Goal: Task Accomplishment & Management: Use online tool/utility

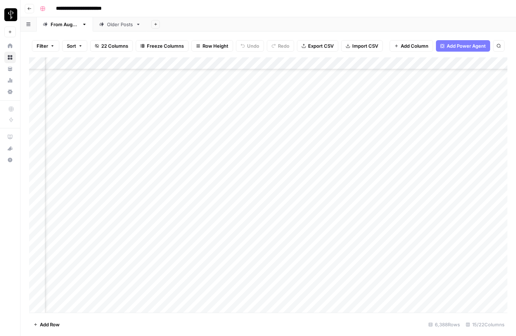
scroll to position [77601, 0]
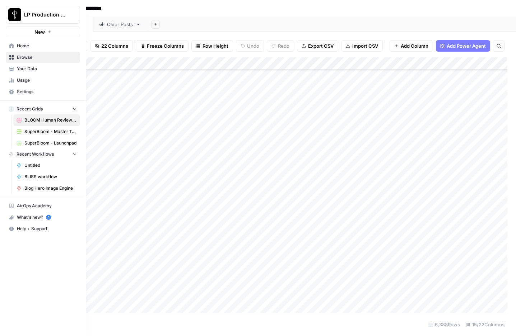
click at [24, 59] on span "Browse" at bounding box center [47, 57] width 60 height 6
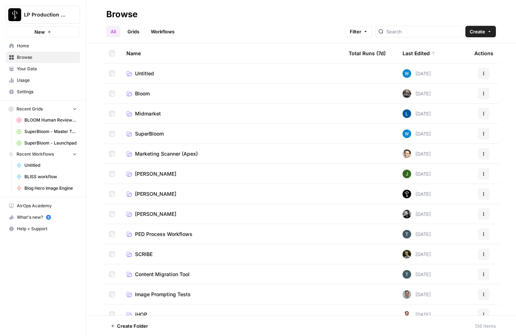
click at [144, 133] on span "SuperBloom" at bounding box center [149, 133] width 29 height 7
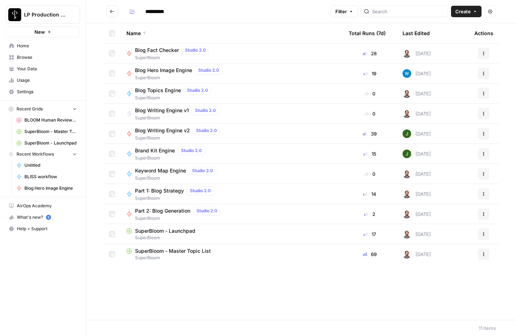
click at [159, 67] on span "Blog Hero Image Engine" at bounding box center [163, 70] width 57 height 7
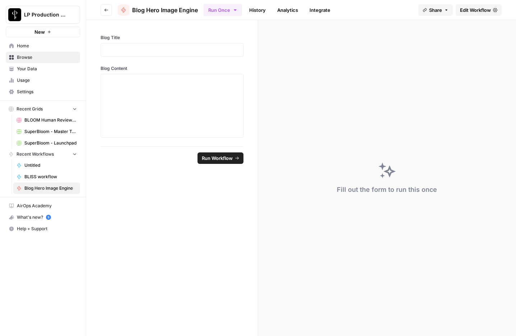
click at [483, 10] on span "Edit Workflow" at bounding box center [475, 9] width 31 height 7
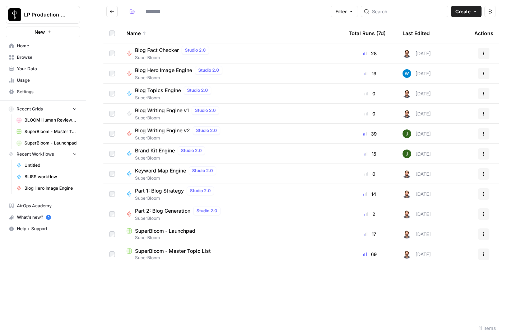
type input "**********"
click at [157, 260] on span "SuperBloom" at bounding box center [231, 258] width 211 height 6
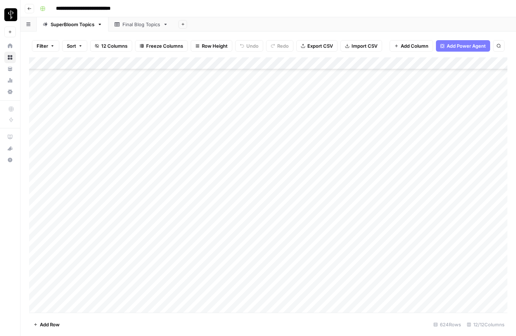
scroll to position [2846, 0]
click at [42, 46] on span "Filter" at bounding box center [42, 45] width 11 height 7
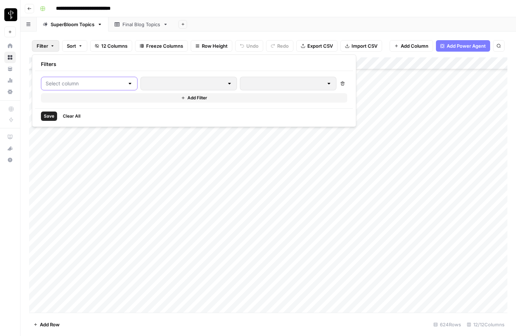
click at [71, 86] on input "text" at bounding box center [85, 83] width 79 height 7
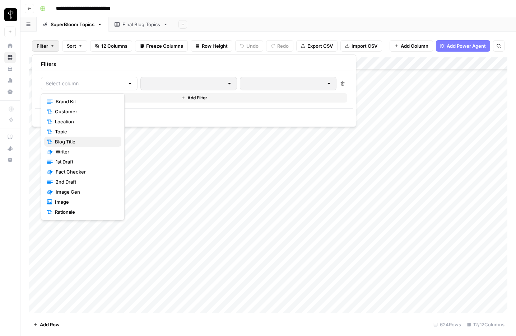
click at [78, 141] on span "Blog Title" at bounding box center [85, 141] width 61 height 7
type input "Blog Title"
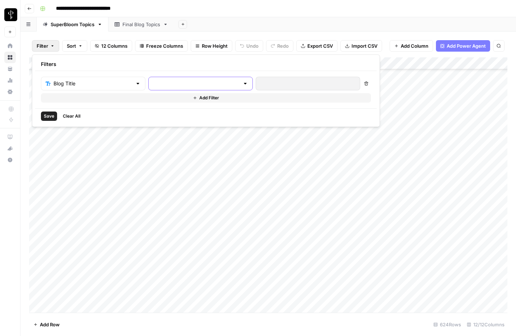
click at [164, 86] on input "text" at bounding box center [196, 83] width 86 height 7
click at [160, 122] on span "contains" at bounding box center [167, 121] width 69 height 7
type input "contains"
click at [260, 84] on input "text" at bounding box center [307, 83] width 95 height 7
type input "mortgage"
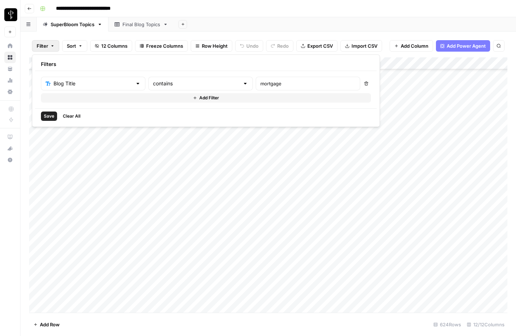
click at [69, 95] on button "Add Filter" at bounding box center [206, 97] width 330 height 9
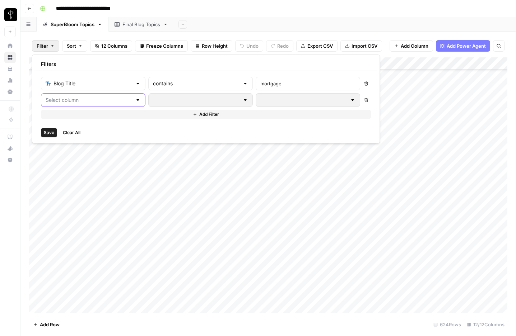
click at [66, 102] on input "text" at bounding box center [89, 100] width 86 height 7
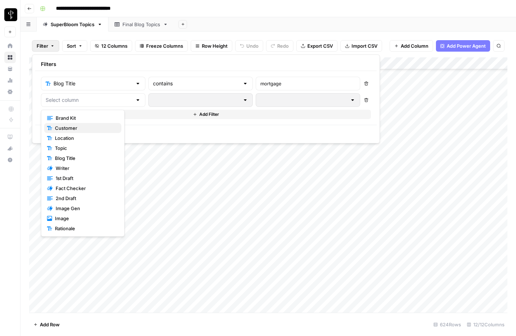
click at [67, 127] on span "Customer" at bounding box center [85, 128] width 61 height 7
type input "Customer"
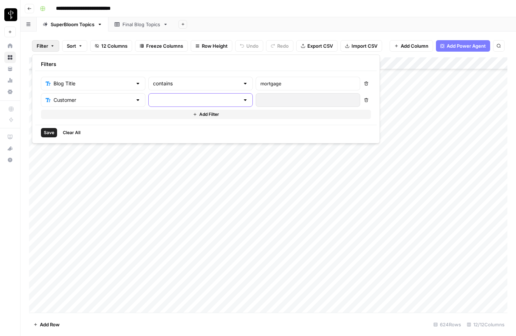
click at [163, 100] on input "text" at bounding box center [196, 100] width 86 height 7
click at [150, 138] on span "contains" at bounding box center [167, 138] width 69 height 7
type input "contains"
click at [260, 100] on input "text" at bounding box center [307, 100] width 95 height 7
type input "rob"
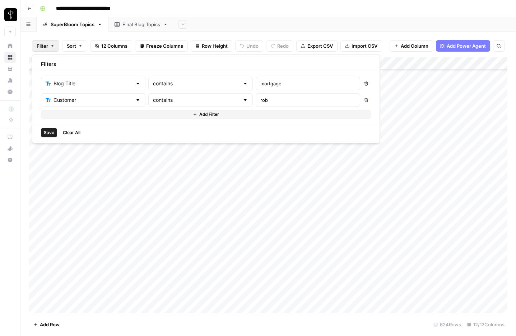
click at [46, 132] on span "Save" at bounding box center [49, 133] width 10 height 6
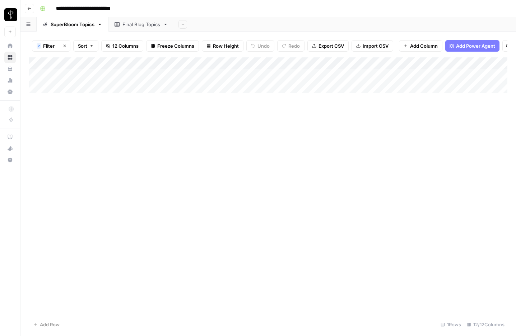
click at [52, 44] on span "Filter" at bounding box center [48, 45] width 11 height 7
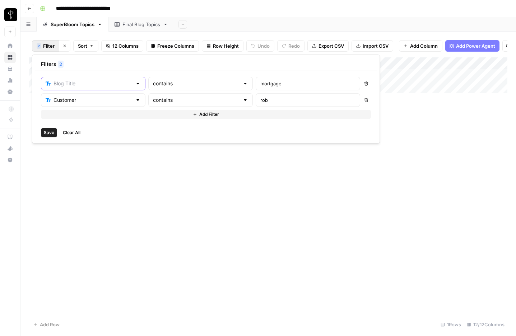
click at [107, 85] on input "text" at bounding box center [92, 83] width 79 height 7
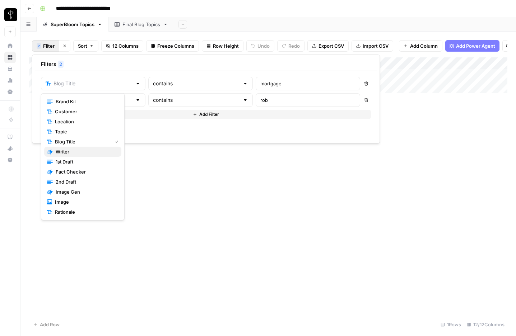
click at [67, 152] on span "Writer" at bounding box center [86, 151] width 60 height 7
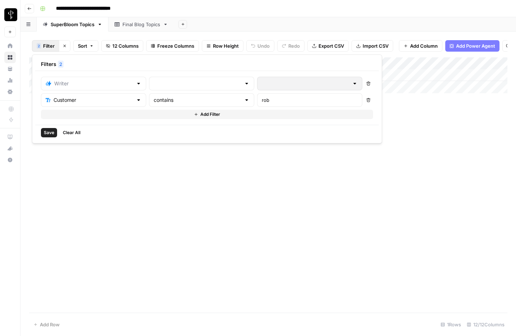
type input "Writer"
click at [168, 86] on input "text" at bounding box center [197, 83] width 87 height 7
click at [151, 99] on span "is not empty" at bounding box center [167, 101] width 69 height 7
type input "is not empty"
click at [51, 133] on span "Save" at bounding box center [49, 133] width 10 height 6
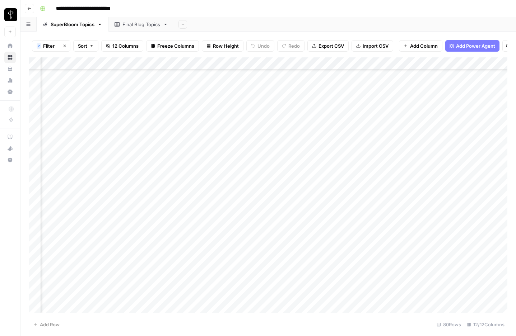
scroll to position [656, 419]
click at [225, 163] on div "Add Column" at bounding box center [268, 184] width 478 height 255
click at [224, 187] on div "Add Column" at bounding box center [268, 184] width 478 height 255
click at [225, 191] on div "Add Column" at bounding box center [268, 184] width 478 height 255
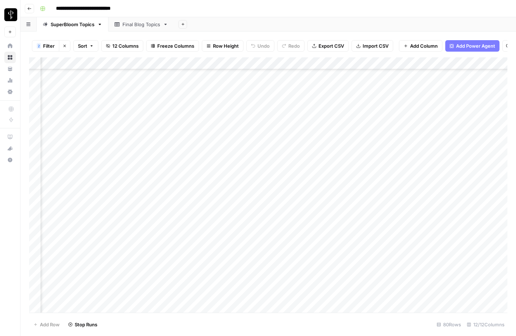
click at [224, 141] on div "Add Column" at bounding box center [268, 184] width 478 height 255
click at [325, 164] on div "Add Column" at bounding box center [268, 184] width 478 height 255
click at [324, 213] on div "Add Column" at bounding box center [268, 184] width 478 height 255
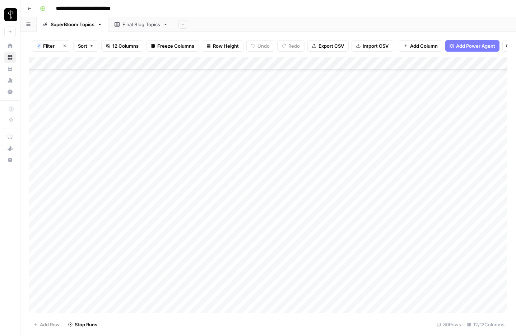
click at [46, 46] on span "Filter" at bounding box center [48, 45] width 11 height 7
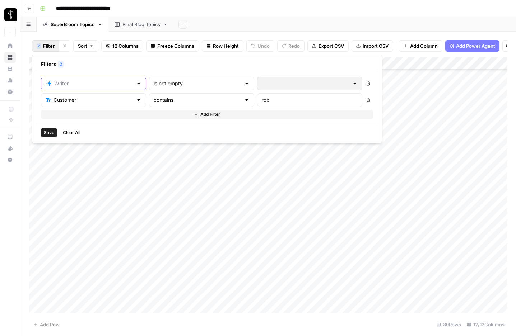
click at [103, 82] on input "text" at bounding box center [93, 83] width 79 height 7
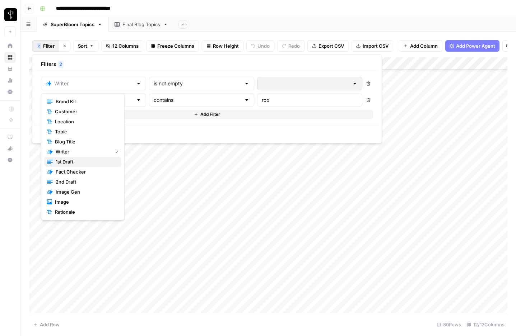
click at [70, 159] on span "1st Draft" at bounding box center [86, 161] width 60 height 7
type input "1st Draft"
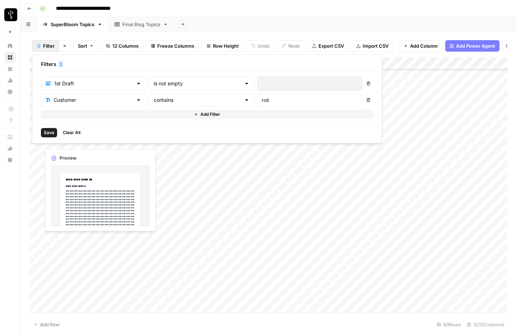
click at [46, 130] on span "Save" at bounding box center [49, 133] width 10 height 6
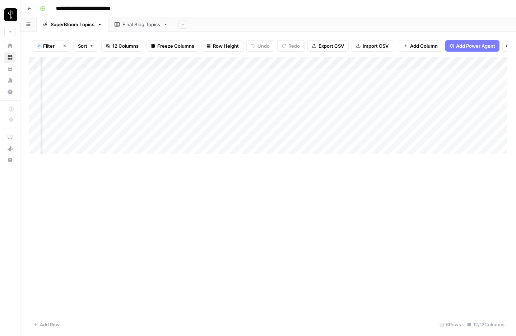
scroll to position [0, 400]
click at [244, 75] on div "Add Column" at bounding box center [268, 105] width 478 height 97
click at [342, 73] on div "Add Column" at bounding box center [268, 105] width 478 height 97
click at [343, 124] on div "Add Column" at bounding box center [268, 105] width 478 height 97
click at [344, 137] on div "Add Column" at bounding box center [268, 105] width 478 height 97
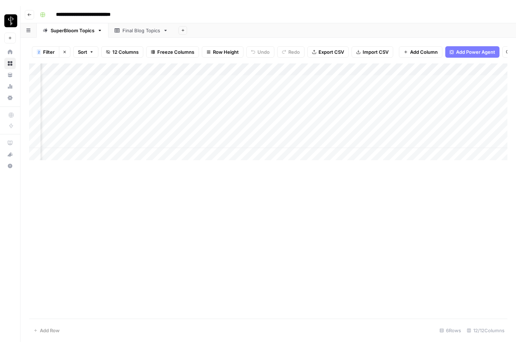
scroll to position [0, 275]
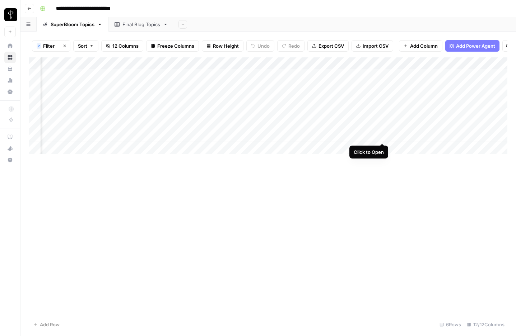
click at [381, 136] on div "Add Column" at bounding box center [268, 105] width 478 height 97
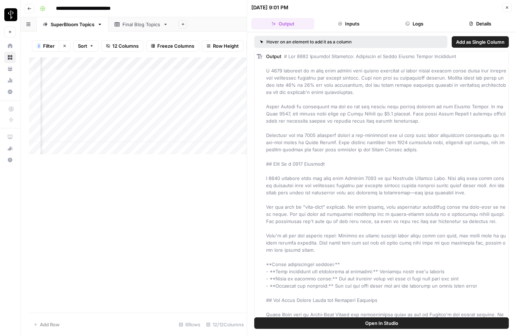
click at [506, 8] on icon "button" at bounding box center [507, 7] width 3 height 3
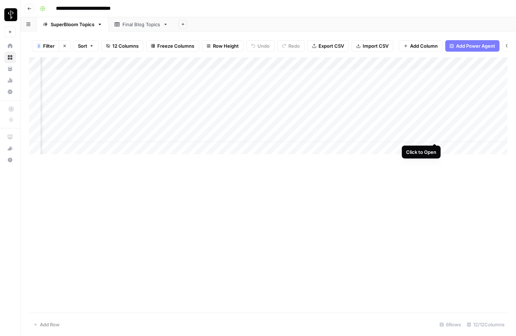
click at [435, 137] on div "Add Column" at bounding box center [268, 105] width 478 height 97
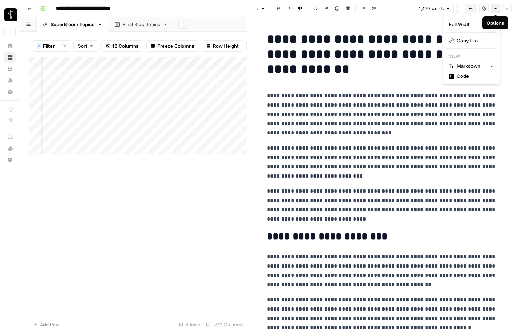
click at [494, 10] on icon "button" at bounding box center [495, 8] width 4 height 4
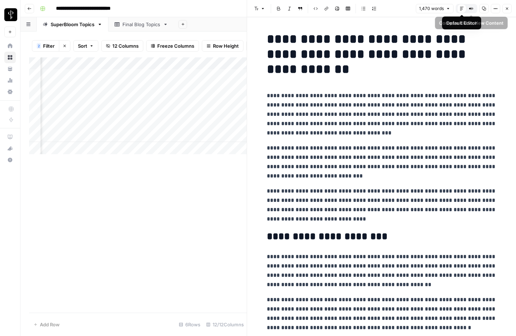
click at [472, 9] on icon "button" at bounding box center [471, 8] width 1 height 1
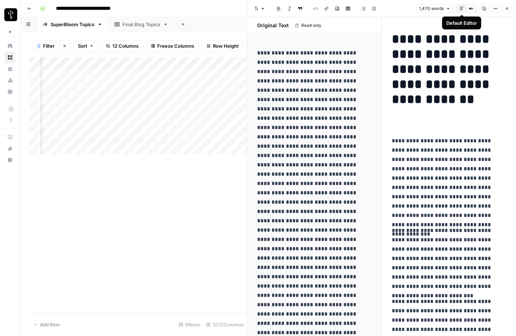
click at [461, 9] on icon "button" at bounding box center [462, 9] width 4 height 4
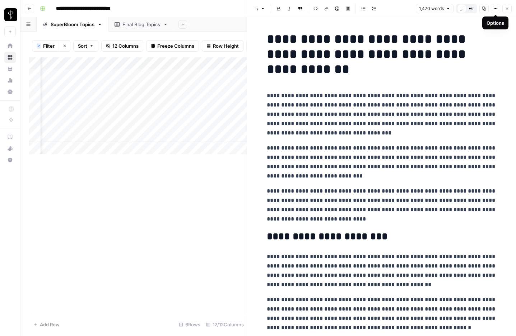
click at [494, 9] on icon "button" at bounding box center [495, 8] width 4 height 4
click at [483, 9] on icon "button" at bounding box center [484, 8] width 4 height 4
click at [506, 9] on icon "button" at bounding box center [506, 8] width 4 height 4
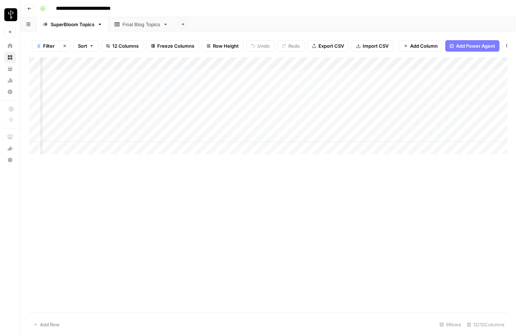
click at [267, 13] on div "**********" at bounding box center [272, 8] width 471 height 11
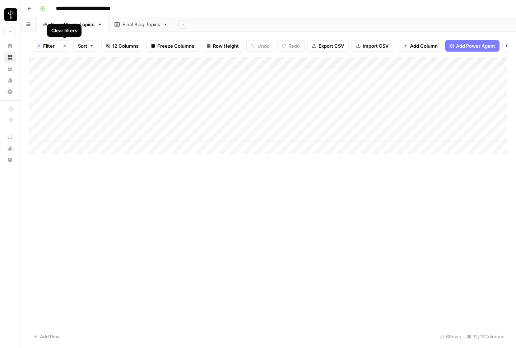
click at [65, 44] on icon "button" at bounding box center [64, 46] width 4 height 4
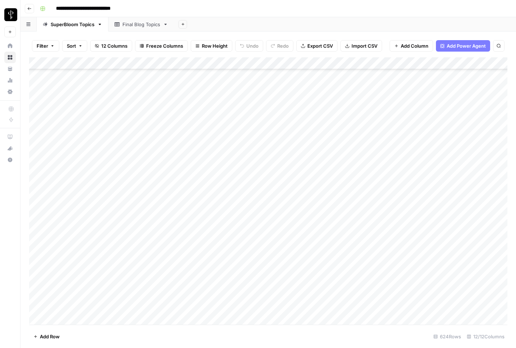
scroll to position [7368, 0]
click at [263, 319] on div "Add Column" at bounding box center [268, 191] width 478 height 268
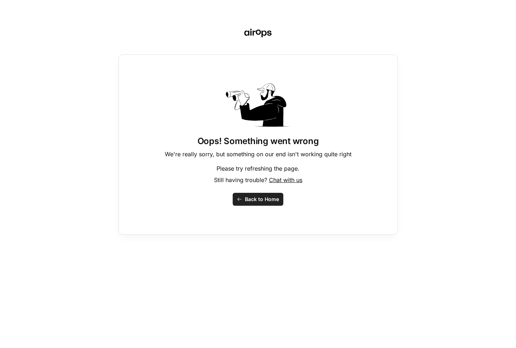
click at [268, 199] on span "Back to Home" at bounding box center [262, 199] width 34 height 7
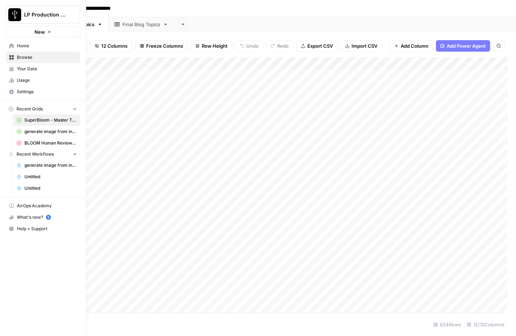
click at [39, 141] on span "BLOOM Human Review (ver2)" at bounding box center [50, 143] width 52 height 6
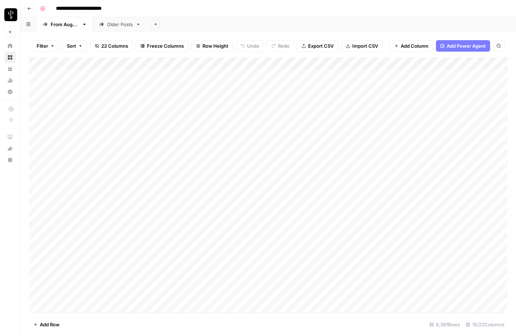
click at [52, 46] on icon "button" at bounding box center [52, 46] width 4 height 4
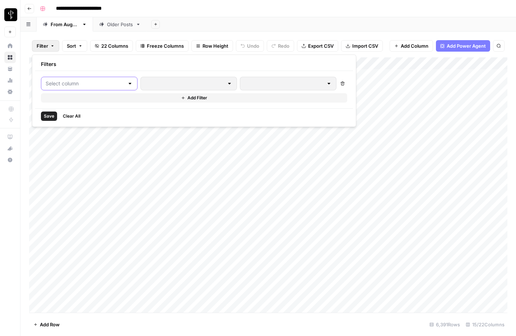
click at [74, 83] on input "text" at bounding box center [85, 83] width 79 height 7
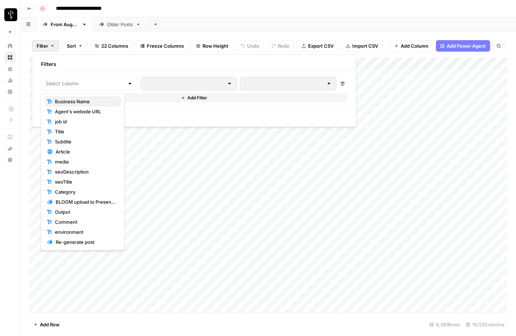
click at [78, 102] on span "Business Name" at bounding box center [85, 101] width 61 height 7
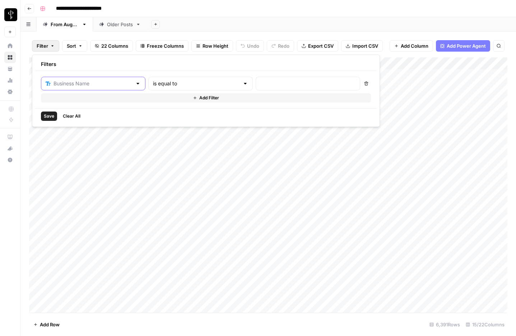
click at [88, 87] on input "text" at bounding box center [92, 83] width 79 height 7
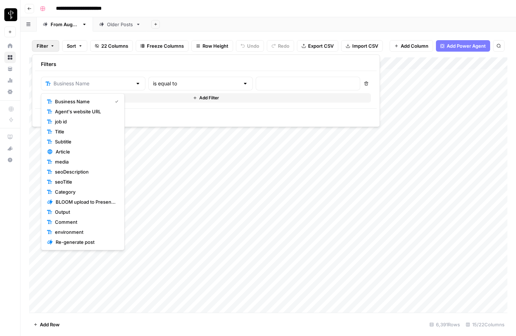
click at [76, 111] on span "Agent's website URL" at bounding box center [85, 111] width 61 height 7
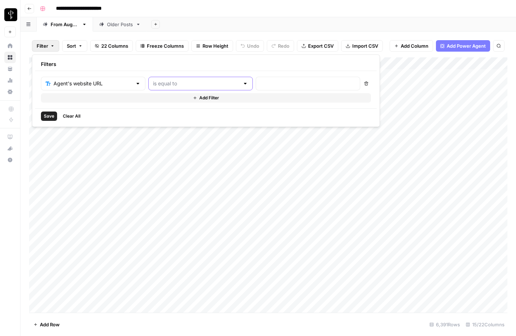
click at [169, 86] on input "text" at bounding box center [196, 83] width 86 height 7
click at [158, 119] on span "contains" at bounding box center [167, 121] width 69 height 7
type input "contains"
click at [260, 85] on input "text" at bounding box center [307, 83] width 95 height 7
type input "kotelsky"
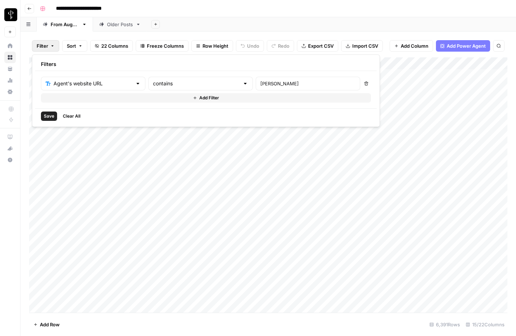
click at [51, 115] on span "Save" at bounding box center [49, 116] width 10 height 6
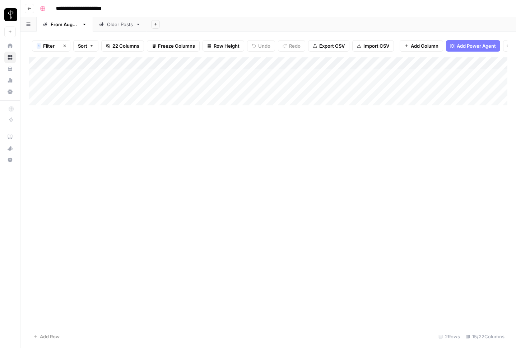
click at [124, 24] on div "Older Posts" at bounding box center [120, 24] width 26 height 7
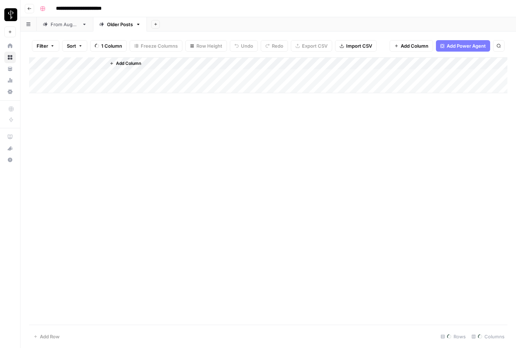
click at [45, 46] on span "Filter" at bounding box center [42, 45] width 11 height 7
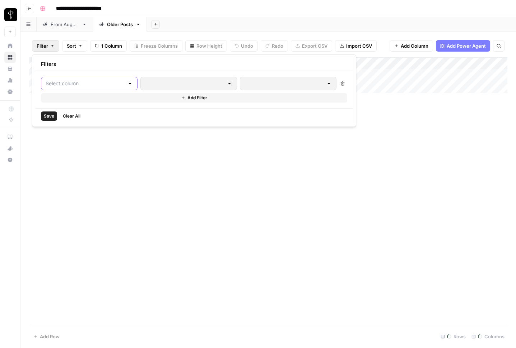
click at [70, 86] on input "text" at bounding box center [85, 83] width 79 height 7
click at [94, 85] on input "text" at bounding box center [85, 83] width 79 height 7
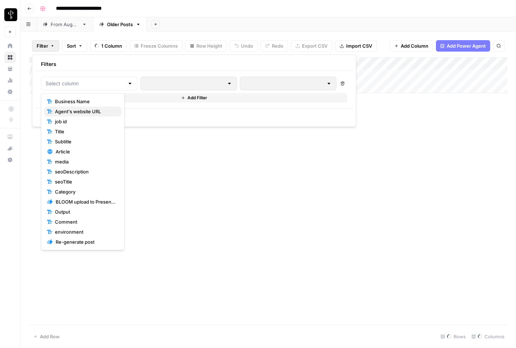
click at [84, 109] on span "Agent's website URL" at bounding box center [85, 111] width 61 height 7
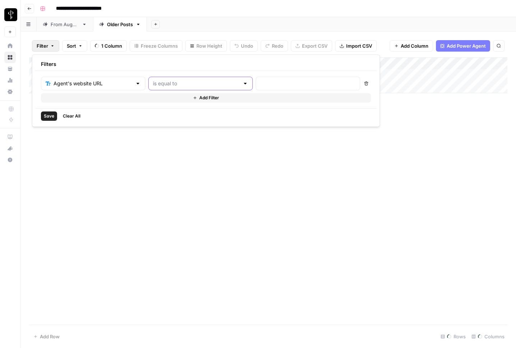
click at [153, 84] on input "text" at bounding box center [196, 83] width 86 height 7
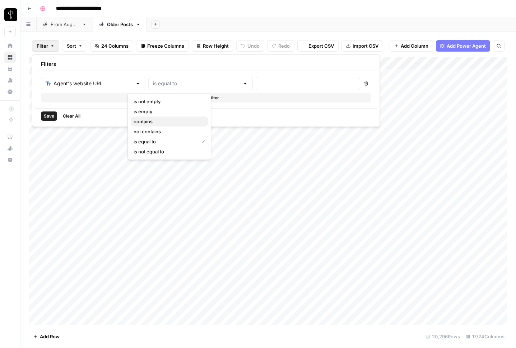
click at [152, 123] on span "contains" at bounding box center [167, 121] width 69 height 7
type input "contains"
click at [255, 87] on div at bounding box center [307, 84] width 104 height 14
type input "kotelsky"
click at [48, 115] on span "Save" at bounding box center [49, 116] width 10 height 6
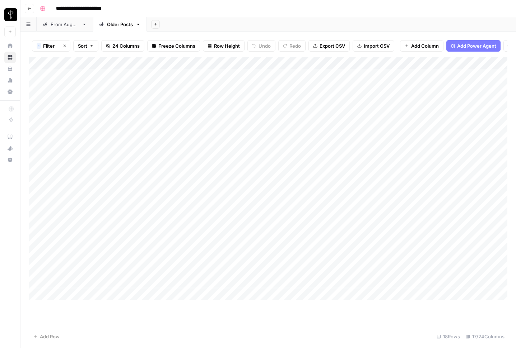
drag, startPoint x: 373, startPoint y: 197, endPoint x: 365, endPoint y: 280, distance: 82.9
click at [365, 280] on div "Add Column" at bounding box center [268, 178] width 478 height 243
click at [309, 198] on div "Add Column" at bounding box center [268, 178] width 478 height 243
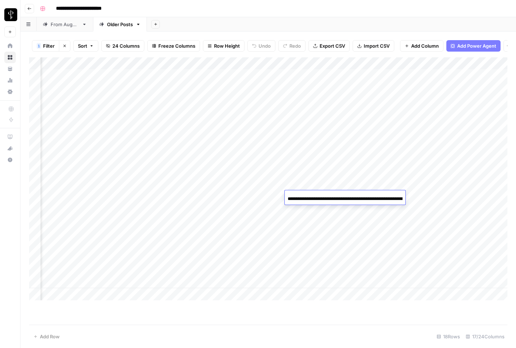
click at [309, 198] on input "**********" at bounding box center [344, 199] width 115 height 9
click at [142, 194] on div "Add Column" at bounding box center [268, 178] width 478 height 243
click at [310, 210] on div "Add Column" at bounding box center [268, 178] width 478 height 243
click at [319, 222] on div "Add Column" at bounding box center [268, 178] width 478 height 243
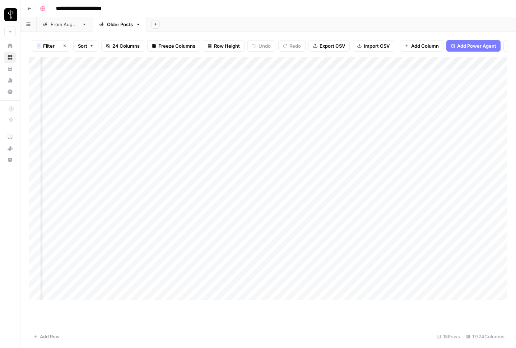
scroll to position [0, 203]
click at [382, 257] on div "Add Column" at bounding box center [268, 178] width 478 height 243
drag, startPoint x: 335, startPoint y: 267, endPoint x: 336, endPoint y: 283, distance: 15.9
click at [336, 283] on div "Add Column" at bounding box center [268, 178] width 478 height 243
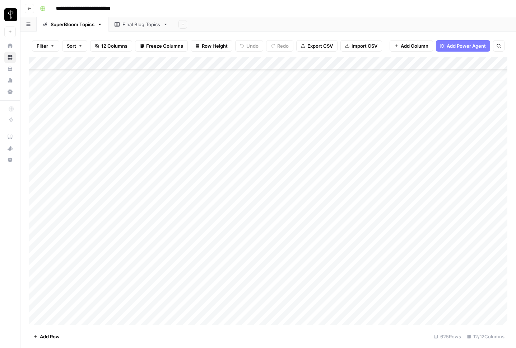
scroll to position [7381, 0]
click at [339, 305] on div "Add Column" at bounding box center [268, 191] width 478 height 268
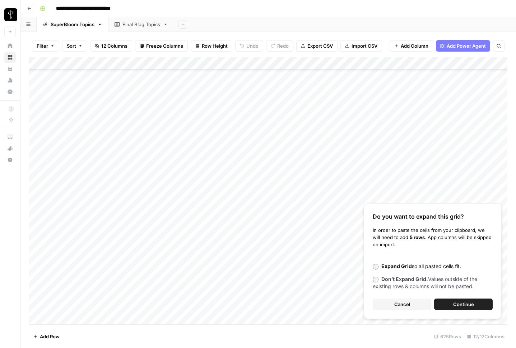
click at [460, 307] on span "Continue" at bounding box center [463, 304] width 21 height 7
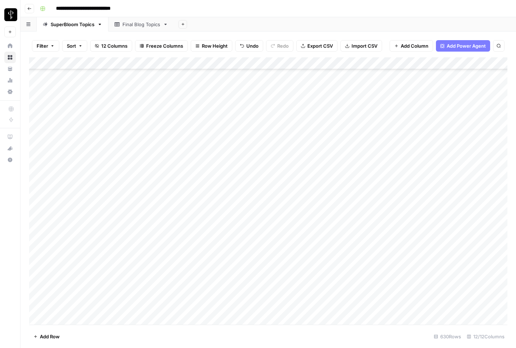
scroll to position [5879, 0]
click at [119, 100] on div "Add Column" at bounding box center [268, 191] width 478 height 268
click at [57, 173] on div "Add Column" at bounding box center [268, 191] width 478 height 268
click at [81, 172] on div "Add Column" at bounding box center [268, 191] width 478 height 268
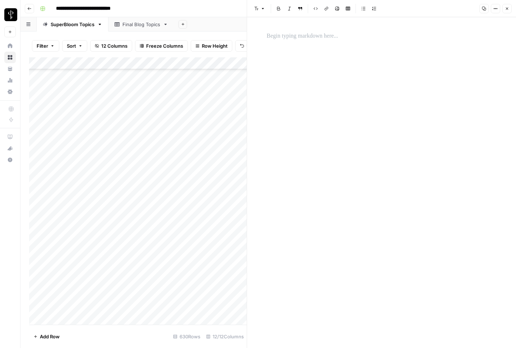
click at [352, 129] on div at bounding box center [381, 182] width 238 height 331
click at [326, 35] on p at bounding box center [382, 36] width 230 height 9
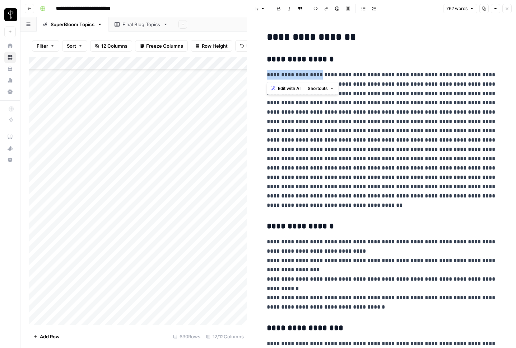
drag, startPoint x: 267, startPoint y: 75, endPoint x: 317, endPoint y: 74, distance: 50.6
click at [317, 74] on p at bounding box center [382, 140] width 230 height 140
copy p "**********"
click at [507, 7] on icon "button" at bounding box center [506, 8] width 4 height 4
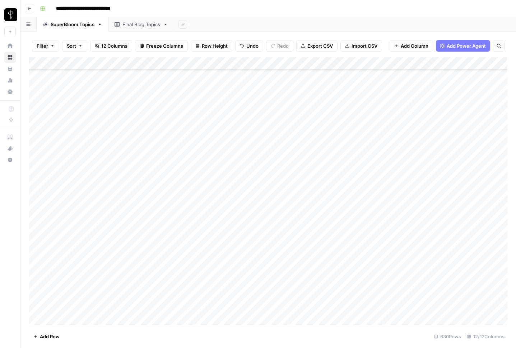
click at [113, 172] on div "Add Column" at bounding box center [268, 191] width 478 height 268
drag, startPoint x: 71, startPoint y: 171, endPoint x: 127, endPoint y: 169, distance: 56.7
click at [127, 169] on div "Add Column" at bounding box center [268, 191] width 478 height 268
drag, startPoint x: 160, startPoint y: 176, endPoint x: 157, endPoint y: 257, distance: 81.1
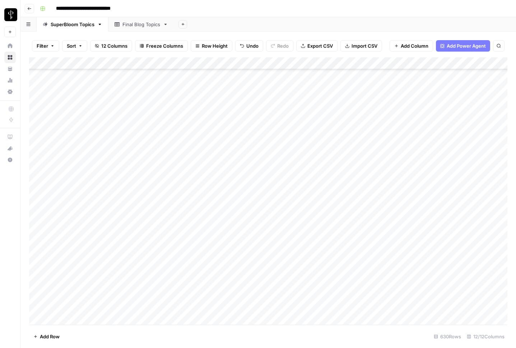
click at [157, 257] on div "Add Column" at bounding box center [268, 191] width 478 height 268
drag, startPoint x: 56, startPoint y: 182, endPoint x: 118, endPoint y: 182, distance: 61.7
click at [118, 182] on div "Add Column" at bounding box center [268, 191] width 478 height 268
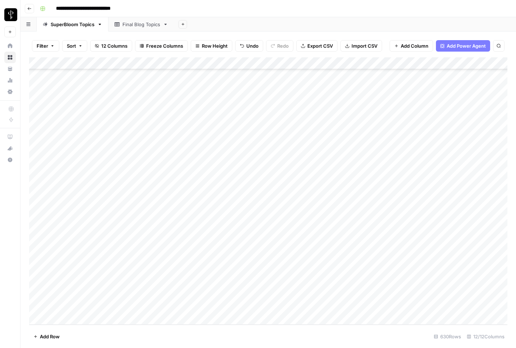
drag, startPoint x: 64, startPoint y: 245, endPoint x: 130, endPoint y: 245, distance: 66.4
click at [130, 245] on div "Add Column" at bounding box center [268, 191] width 478 height 268
drag, startPoint x: 114, startPoint y: 307, endPoint x: 61, endPoint y: 249, distance: 78.7
click at [61, 249] on div "Add Column" at bounding box center [268, 191] width 478 height 268
click at [139, 244] on div "Add Column" at bounding box center [268, 191] width 478 height 268
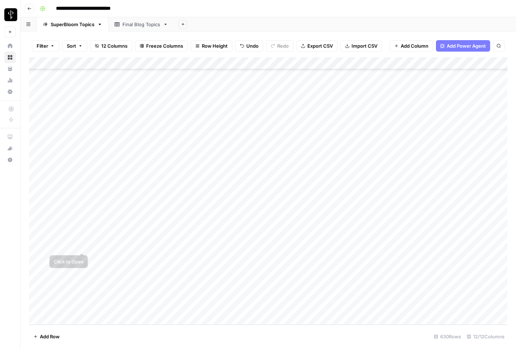
drag, startPoint x: 70, startPoint y: 245, endPoint x: 123, endPoint y: 250, distance: 54.0
click at [123, 250] on div "Add Column" at bounding box center [268, 191] width 478 height 268
drag, startPoint x: 161, startPoint y: 252, endPoint x: 152, endPoint y: 305, distance: 53.7
click at [152, 305] on div "Add Column" at bounding box center [268, 191] width 478 height 268
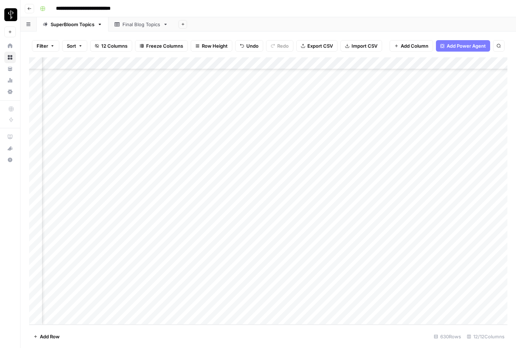
click at [252, 244] on div "Add Column" at bounding box center [268, 191] width 478 height 268
click at [251, 258] on div "Add Column" at bounding box center [268, 191] width 478 height 268
click at [249, 269] on div "Add Column" at bounding box center [268, 191] width 478 height 268
click at [250, 281] on div "Add Column" at bounding box center [268, 191] width 478 height 268
click at [250, 294] on div "Add Column" at bounding box center [268, 191] width 478 height 268
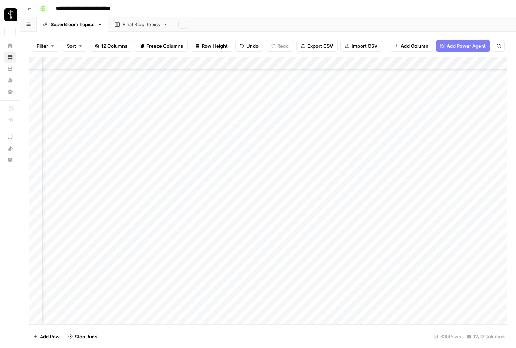
click at [251, 305] on div "Add Column" at bounding box center [268, 191] width 478 height 268
click at [260, 257] on div "Add Column" at bounding box center [268, 191] width 478 height 268
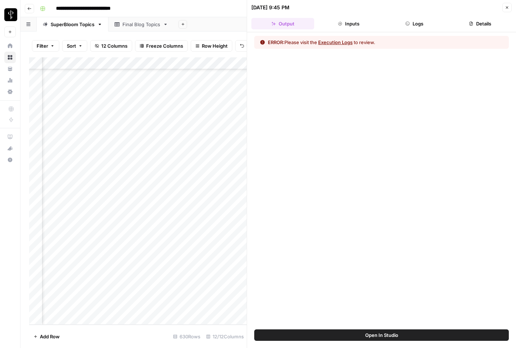
click at [423, 21] on button "Logs" at bounding box center [414, 23] width 63 height 11
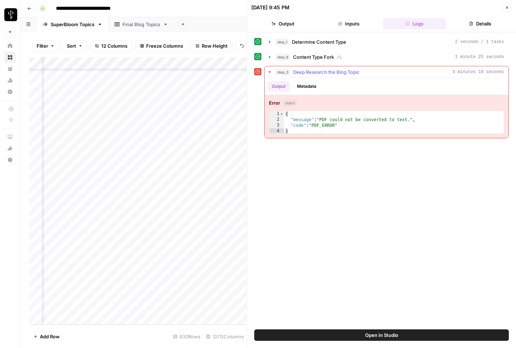
click at [269, 71] on icon "button" at bounding box center [270, 72] width 6 height 6
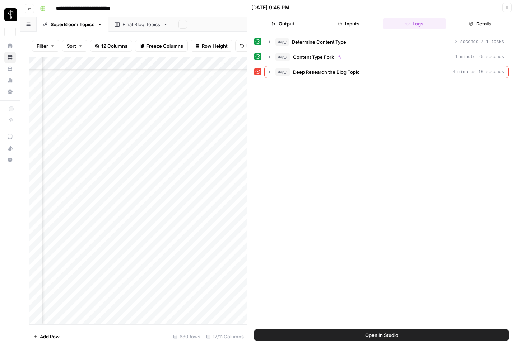
click at [508, 5] on icon "button" at bounding box center [506, 7] width 4 height 4
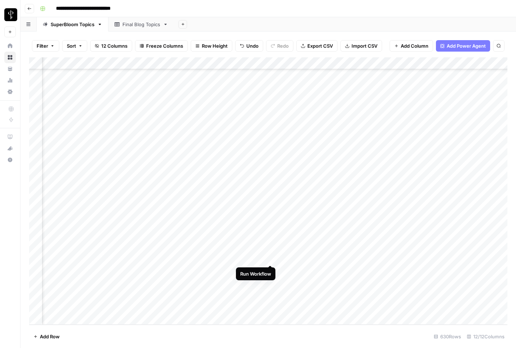
click at [269, 258] on div "Add Column" at bounding box center [268, 191] width 478 height 268
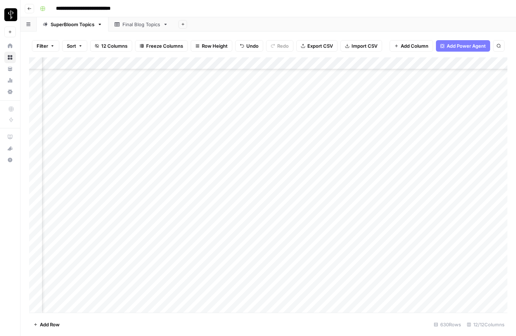
scroll to position [7454, 359]
click at [287, 233] on div "Add Column" at bounding box center [268, 184] width 478 height 255
click at [286, 257] on div "Add Column" at bounding box center [268, 184] width 478 height 255
click at [287, 270] on div "Add Column" at bounding box center [268, 184] width 478 height 255
click at [286, 282] on div "Add Column" at bounding box center [268, 184] width 478 height 255
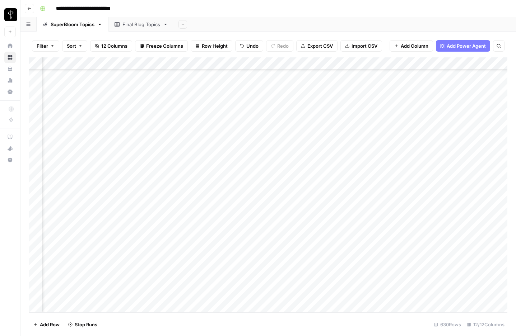
click at [286, 295] on div "Add Column" at bounding box center [268, 184] width 478 height 255
click at [201, 245] on div "Add Column" at bounding box center [268, 184] width 478 height 255
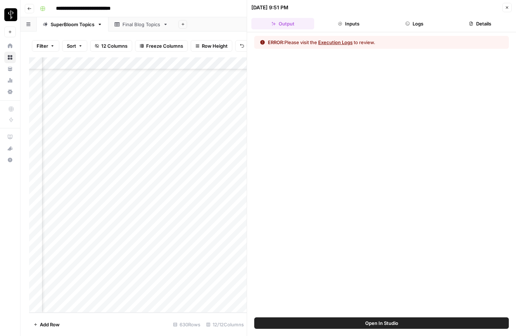
click at [419, 21] on button "Logs" at bounding box center [414, 23] width 63 height 11
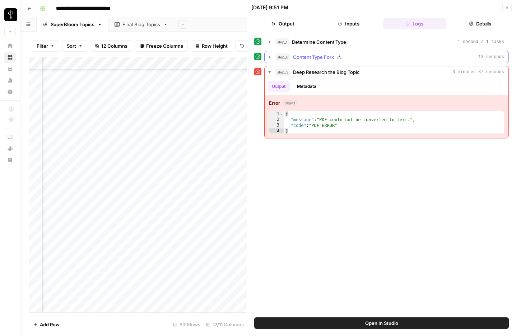
click at [270, 57] on icon "button" at bounding box center [270, 57] width 6 height 6
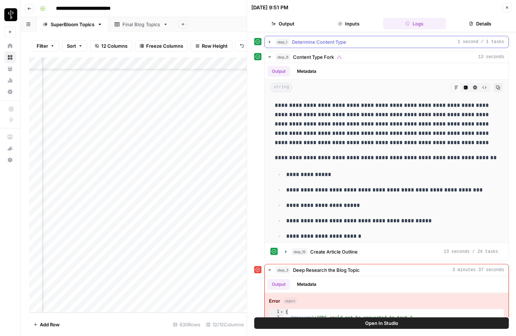
click at [269, 44] on icon "button" at bounding box center [270, 42] width 6 height 6
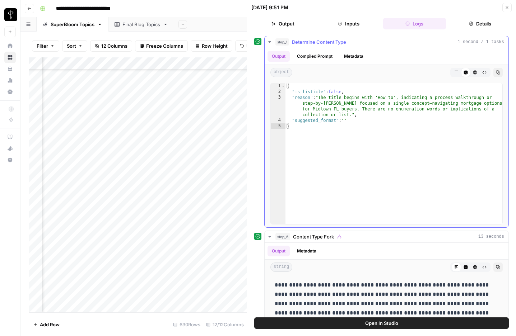
click at [269, 44] on icon "button" at bounding box center [270, 42] width 6 height 6
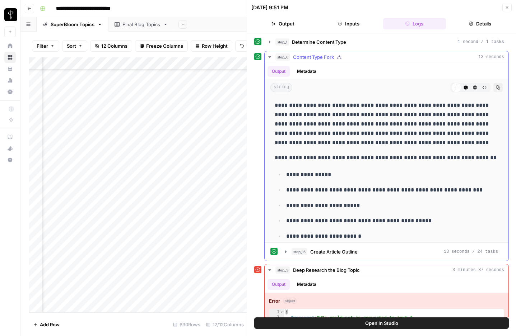
click at [305, 72] on button "Metadata" at bounding box center [306, 71] width 28 height 11
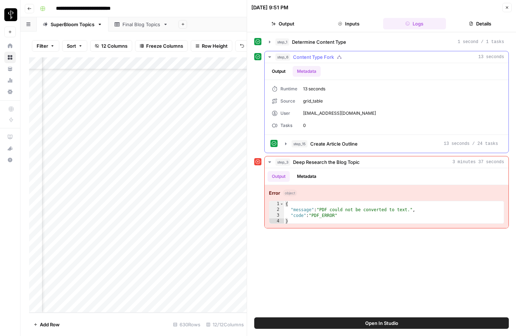
click at [282, 71] on button "Output" at bounding box center [278, 71] width 22 height 11
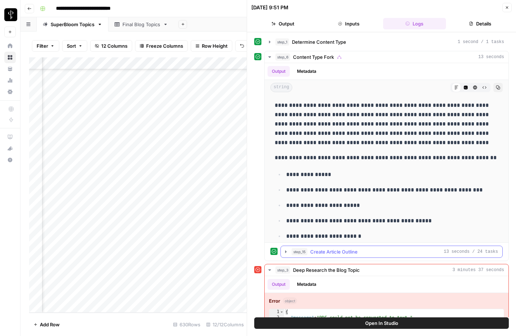
click at [285, 252] on icon "button" at bounding box center [285, 251] width 1 height 3
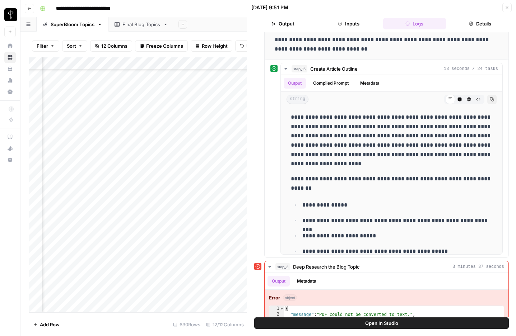
click at [507, 6] on icon "button" at bounding box center [507, 7] width 3 height 3
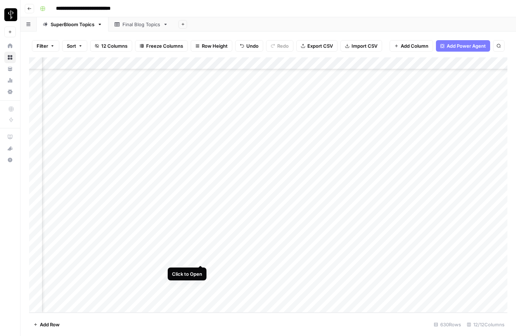
click at [201, 258] on div "Add Column" at bounding box center [268, 184] width 478 height 255
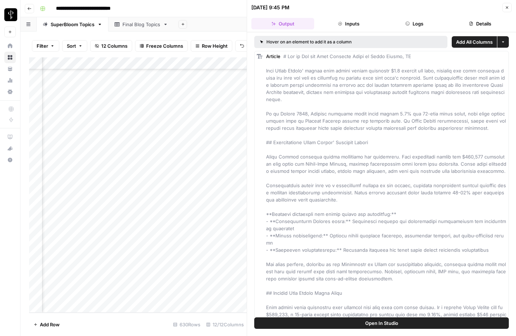
click at [415, 24] on button "Logs" at bounding box center [414, 23] width 63 height 11
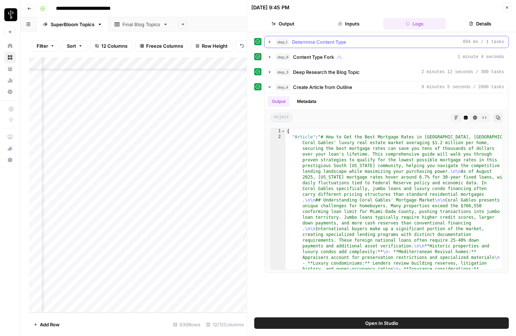
click at [270, 42] on icon "button" at bounding box center [270, 42] width 6 height 6
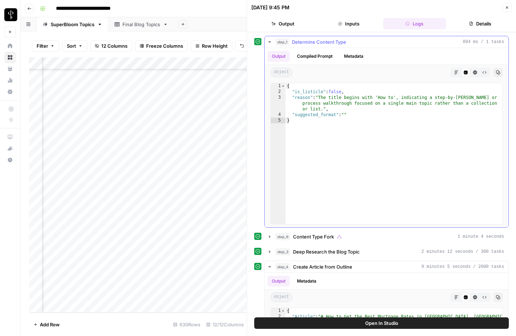
click at [322, 55] on button "Compiled Prompt" at bounding box center [314, 56] width 44 height 11
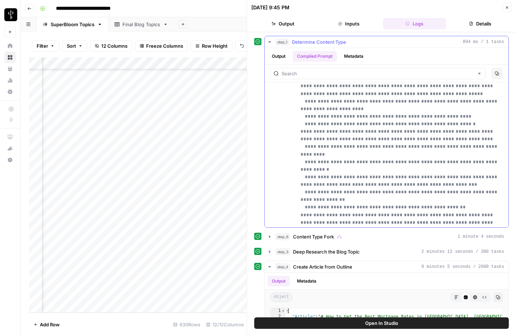
scroll to position [100, 0]
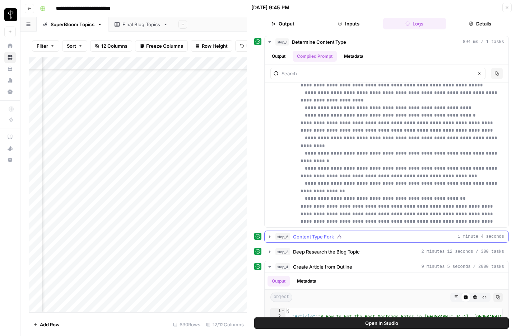
click at [269, 237] on icon "button" at bounding box center [269, 236] width 1 height 3
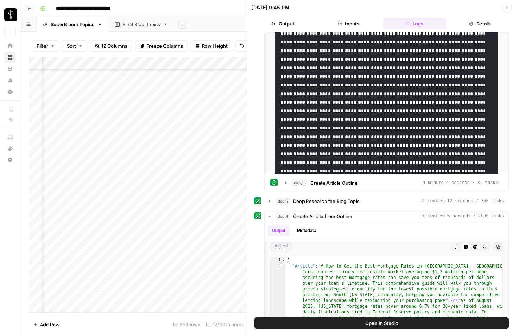
scroll to position [250, 0]
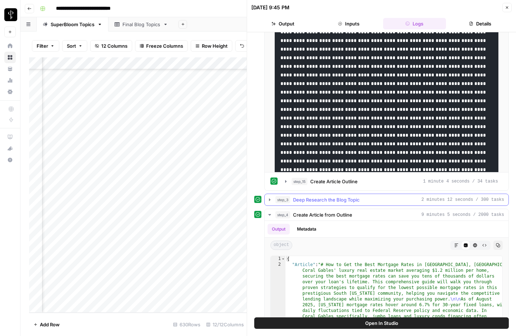
click at [270, 199] on icon "button" at bounding box center [269, 199] width 1 height 3
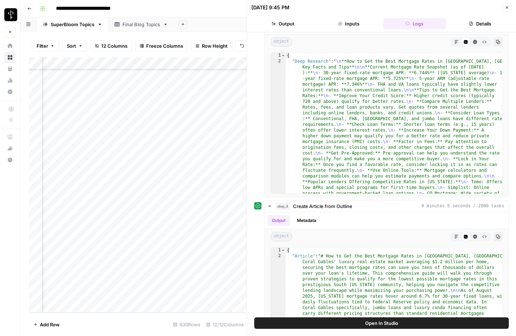
scroll to position [439, 0]
click at [270, 204] on icon "button" at bounding box center [270, 206] width 6 height 6
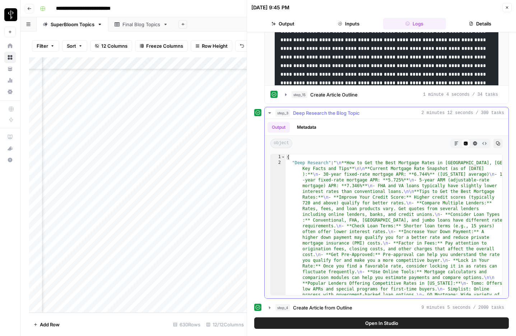
scroll to position [337, 0]
click at [269, 112] on icon "button" at bounding box center [270, 113] width 6 height 6
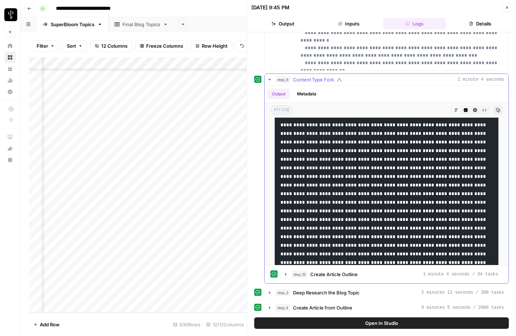
scroll to position [157, 0]
click at [268, 307] on icon "button" at bounding box center [270, 308] width 6 height 6
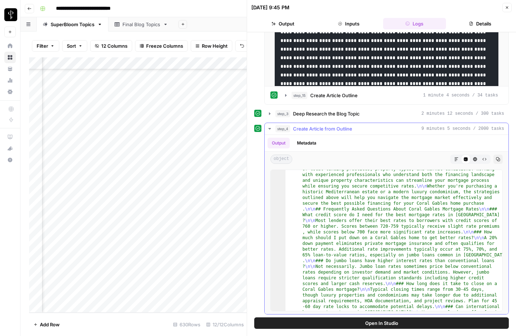
scroll to position [897, 0]
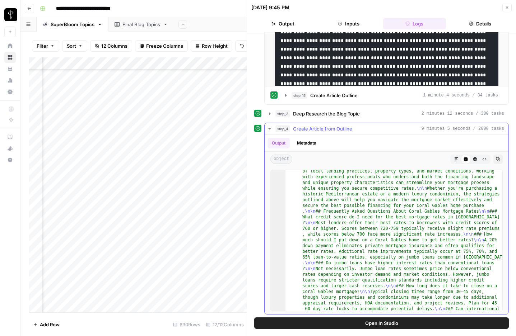
click at [269, 129] on icon "button" at bounding box center [269, 128] width 3 height 1
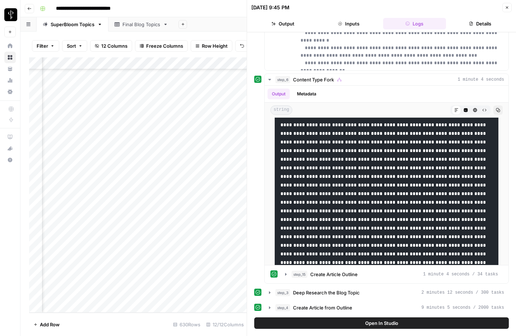
scroll to position [0, 0]
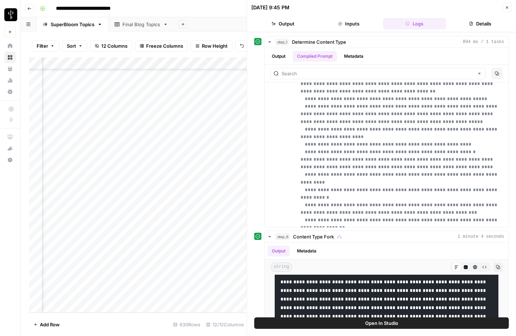
click at [508, 8] on icon "button" at bounding box center [506, 7] width 4 height 4
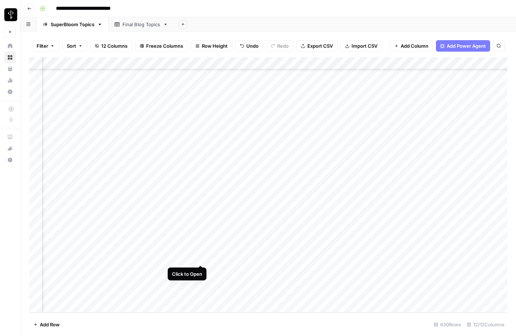
click at [199, 257] on div "Add Column" at bounding box center [268, 184] width 478 height 255
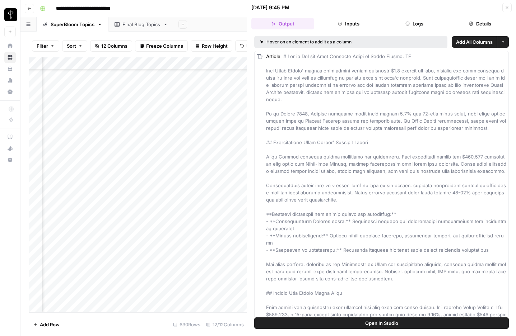
click at [483, 25] on button "Details" at bounding box center [480, 23] width 63 height 11
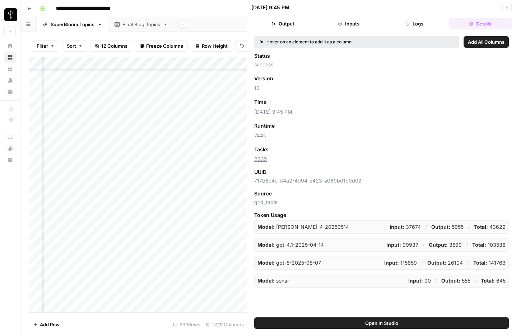
click at [424, 19] on button "Logs" at bounding box center [414, 23] width 63 height 11
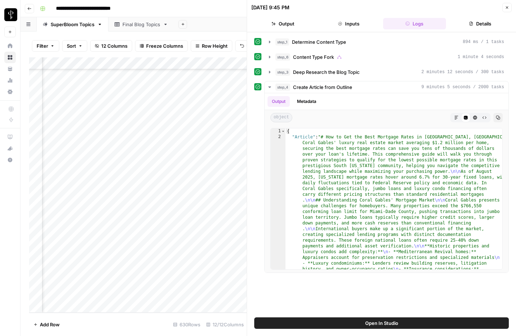
click at [478, 25] on button "Details" at bounding box center [480, 23] width 63 height 11
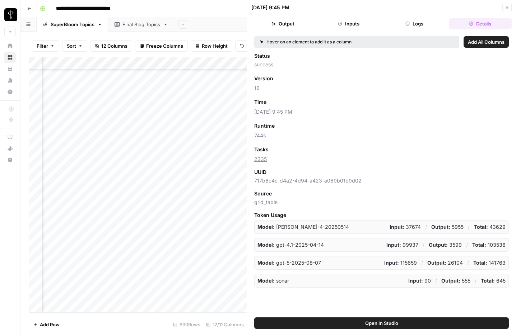
click at [351, 28] on button "Inputs" at bounding box center [348, 23] width 63 height 11
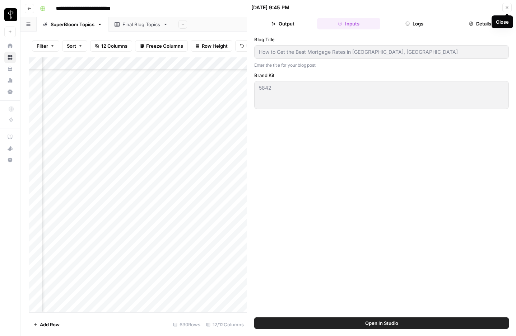
click at [509, 8] on button "Close" at bounding box center [506, 7] width 9 height 9
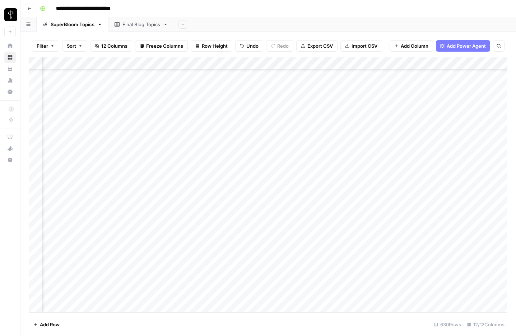
scroll to position [7454, 0]
click at [82, 234] on div "Add Column" at bounding box center [268, 184] width 478 height 255
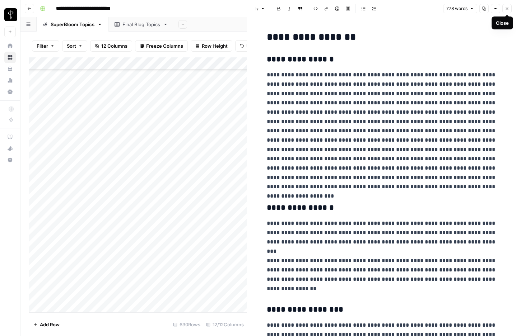
click at [507, 10] on icon "button" at bounding box center [506, 8] width 4 height 4
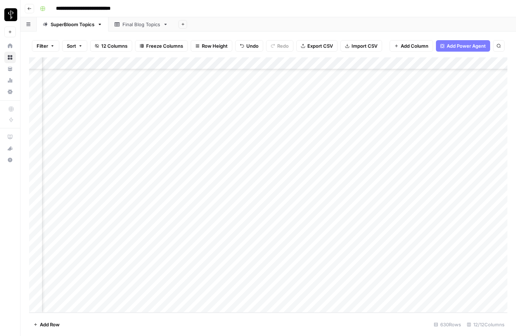
scroll to position [7454, 326]
click at [234, 234] on div "Add Column" at bounding box center [268, 184] width 478 height 255
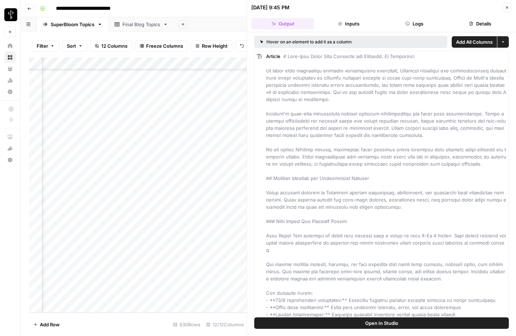
click at [473, 22] on button "Details" at bounding box center [480, 23] width 63 height 11
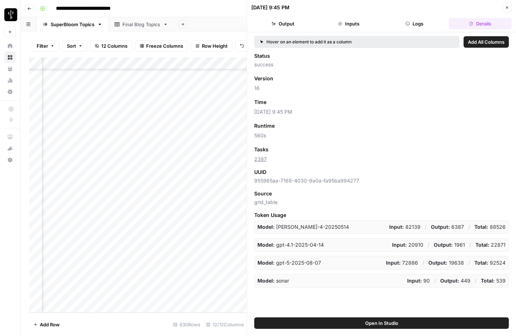
click at [416, 22] on button "Logs" at bounding box center [414, 23] width 63 height 11
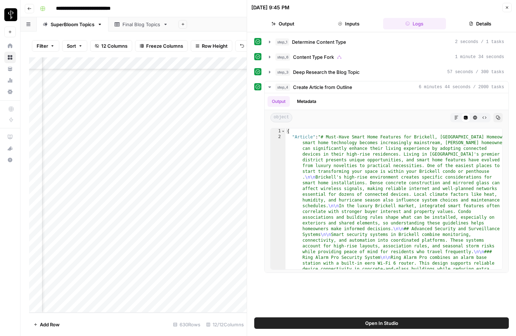
click at [344, 23] on button "Inputs" at bounding box center [348, 23] width 63 height 11
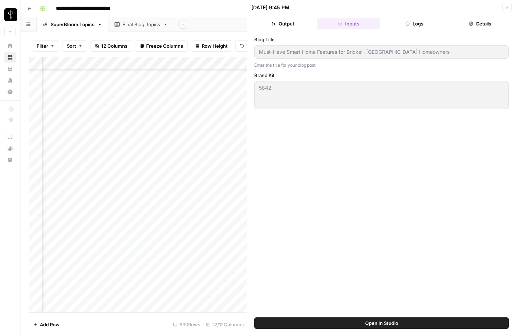
click at [289, 21] on button "Output" at bounding box center [282, 23] width 63 height 11
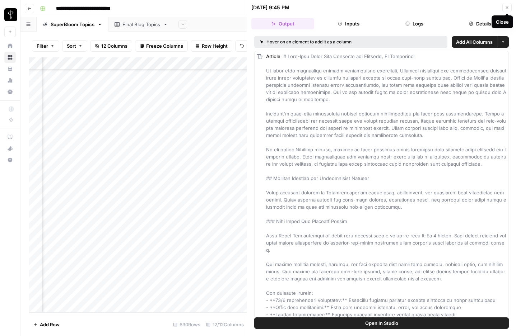
click at [507, 8] on icon "button" at bounding box center [506, 7] width 4 height 4
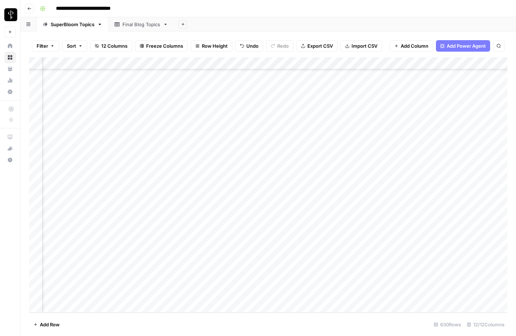
click at [235, 65] on div "Add Column" at bounding box center [268, 184] width 478 height 255
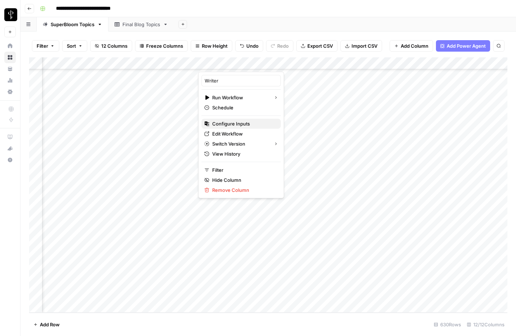
click at [228, 125] on span "Configure Inputs" at bounding box center [243, 123] width 63 height 7
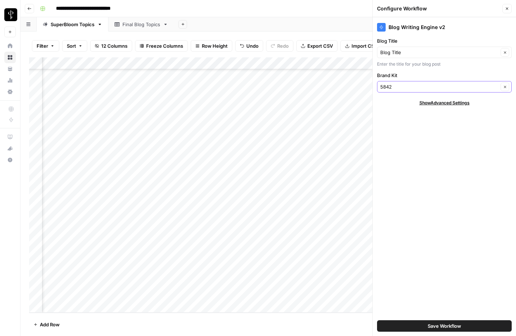
click at [399, 86] on input "5842" at bounding box center [439, 86] width 118 height 7
click at [399, 86] on input "Brand Kit" at bounding box center [439, 86] width 118 height 7
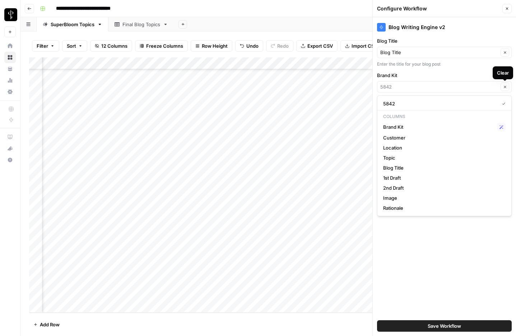
click at [506, 88] on icon "button" at bounding box center [505, 87] width 4 height 4
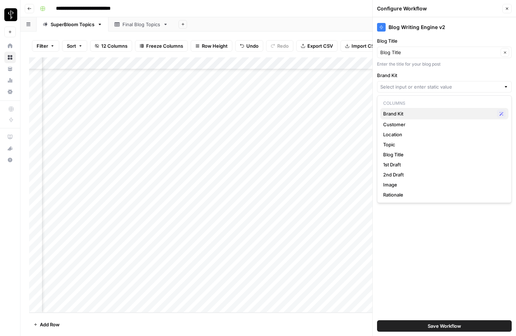
click at [397, 113] on span "Brand Kit" at bounding box center [438, 113] width 111 height 7
type input "Brand Kit"
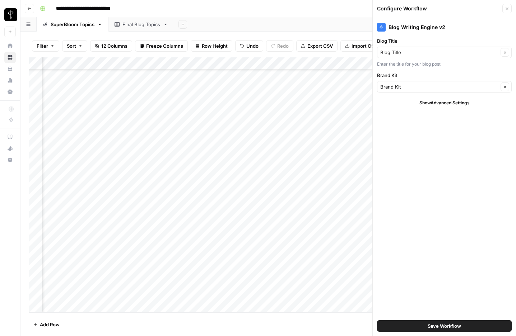
click at [439, 326] on span "Save Workflow" at bounding box center [443, 326] width 33 height 7
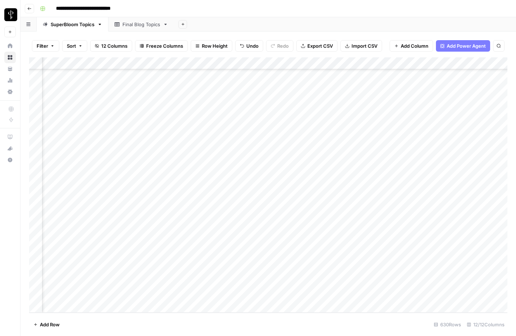
scroll to position [7454, 254]
click at [414, 283] on div "Add Column" at bounding box center [268, 184] width 478 height 255
click at [414, 292] on div "Add Column" at bounding box center [268, 184] width 478 height 255
click at [314, 234] on div "Add Column" at bounding box center [268, 184] width 478 height 255
click at [314, 244] on div "Add Column" at bounding box center [268, 184] width 478 height 255
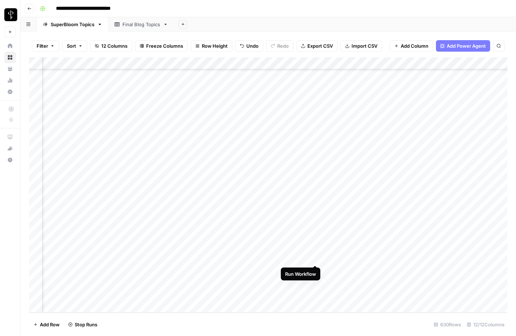
click at [314, 258] on div "Add Column" at bounding box center [268, 184] width 478 height 255
click at [314, 269] on div "Add Column" at bounding box center [268, 184] width 478 height 255
click at [314, 280] on div "Add Column" at bounding box center [268, 184] width 478 height 255
click at [316, 295] on div "Add Column" at bounding box center [268, 184] width 478 height 255
click at [305, 259] on div "Add Column" at bounding box center [268, 184] width 478 height 255
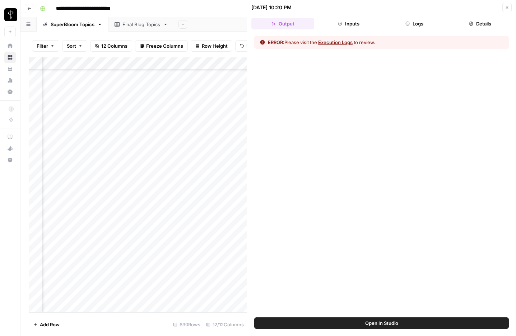
click at [420, 23] on button "Logs" at bounding box center [414, 23] width 63 height 11
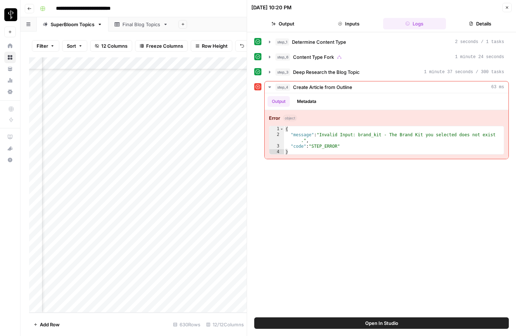
click at [220, 12] on div "**********" at bounding box center [272, 8] width 471 height 11
click at [200, 6] on div "**********" at bounding box center [272, 8] width 471 height 11
click at [507, 9] on icon "button" at bounding box center [506, 7] width 4 height 4
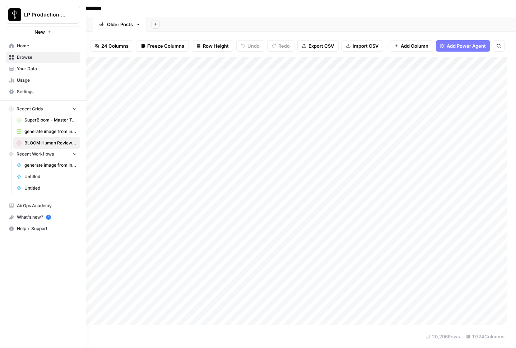
click at [20, 59] on span "Browse" at bounding box center [47, 57] width 60 height 6
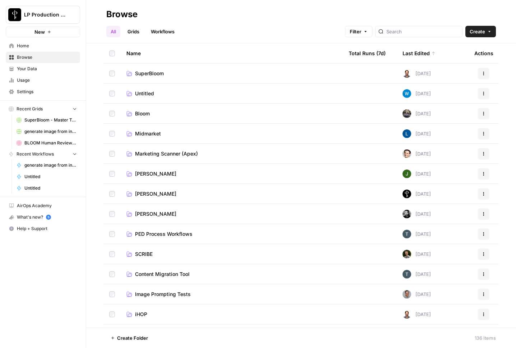
click at [146, 73] on span "SuperBloom" at bounding box center [149, 73] width 29 height 7
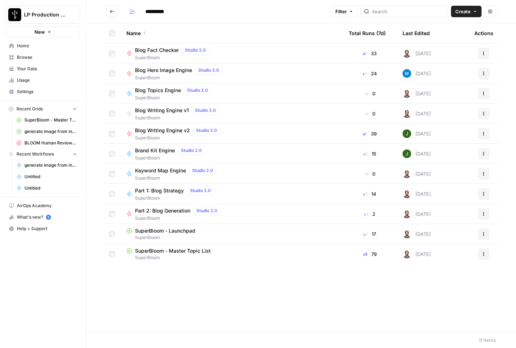
click at [162, 233] on span "SuperBloom - Launchpad" at bounding box center [165, 230] width 60 height 7
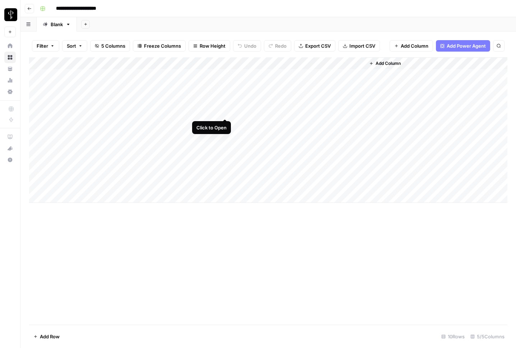
click at [224, 112] on div "Add Column" at bounding box center [268, 130] width 478 height 146
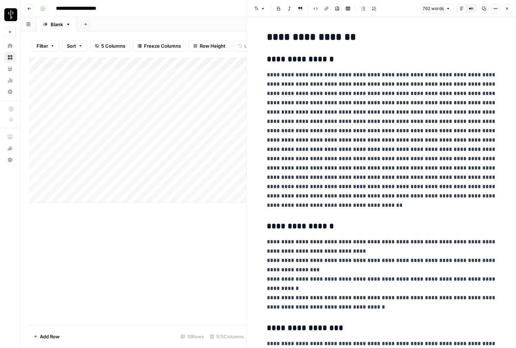
click at [485, 8] on icon "button" at bounding box center [484, 9] width 4 height 4
click at [507, 8] on icon "button" at bounding box center [506, 8] width 4 height 4
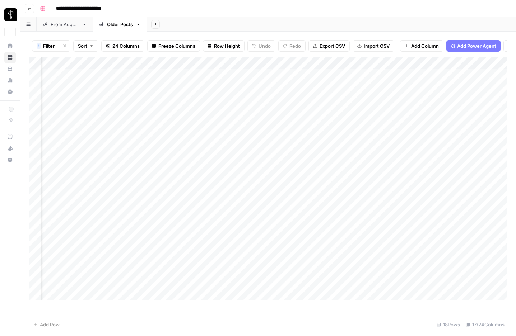
scroll to position [0, 249]
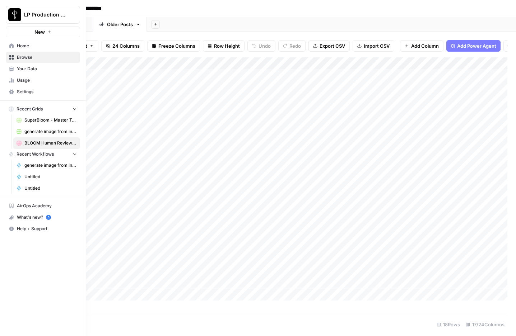
click at [19, 55] on span "Browse" at bounding box center [47, 57] width 60 height 6
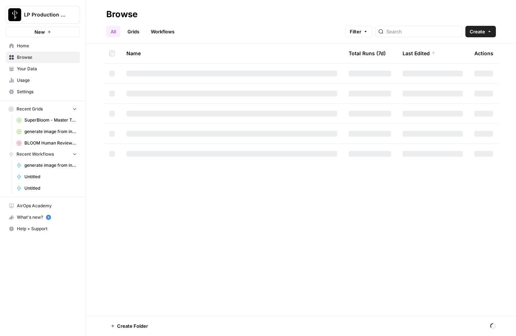
click at [168, 32] on link "Workflows" at bounding box center [162, 31] width 32 height 11
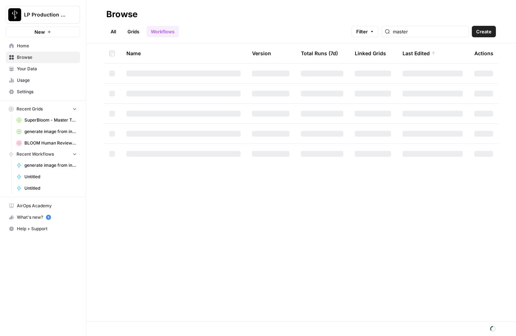
click at [133, 31] on link "Grids" at bounding box center [133, 31] width 20 height 11
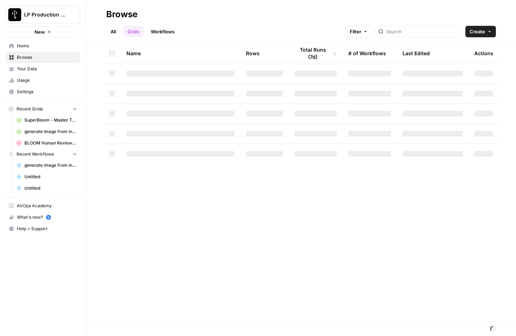
click at [113, 32] on link "All" at bounding box center [113, 31] width 14 height 11
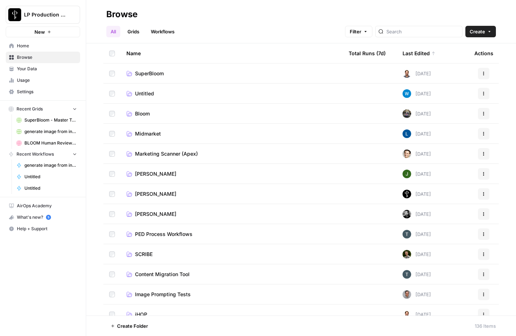
click at [146, 72] on span "SuperBloom" at bounding box center [149, 73] width 29 height 7
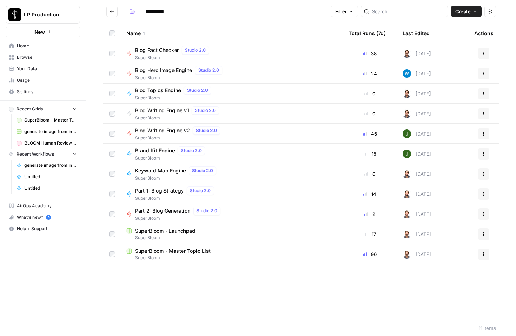
click at [164, 132] on span "Blog Writing Engine v2" at bounding box center [162, 130] width 55 height 7
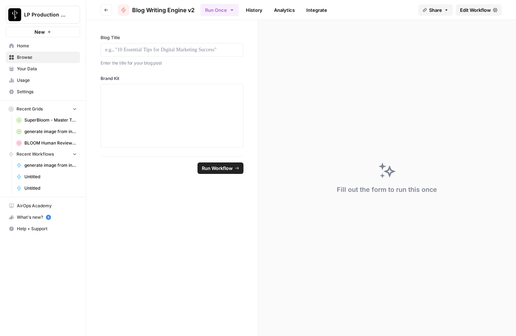
click at [475, 10] on span "Edit Workflow" at bounding box center [475, 9] width 31 height 7
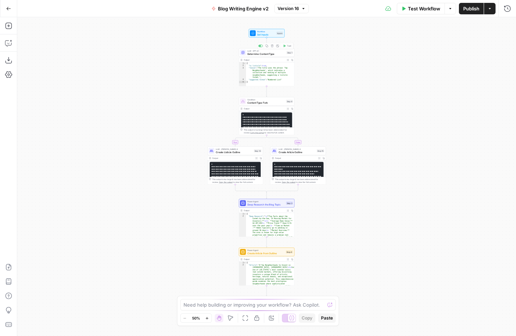
click at [265, 33] on span "Set Inputs" at bounding box center [266, 35] width 18 height 4
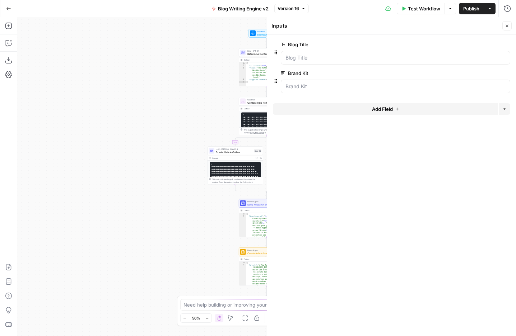
click at [507, 27] on span "E" at bounding box center [504, 23] width 5 height 7
click at [509, 26] on button "Close" at bounding box center [506, 25] width 9 height 9
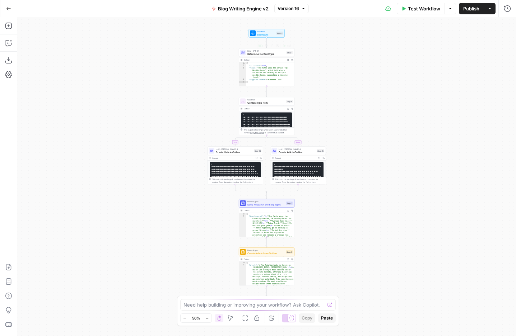
click at [258, 53] on span "Determine Content Type" at bounding box center [266, 54] width 38 height 4
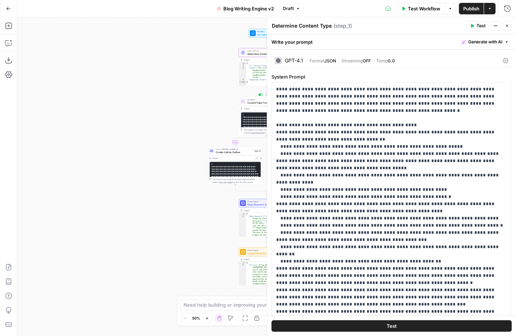
click at [247, 100] on span "Condition" at bounding box center [265, 99] width 37 height 3
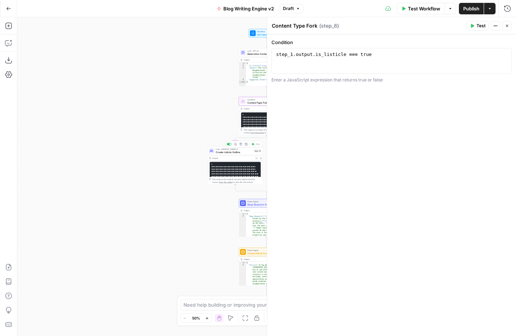
click at [221, 151] on span "Create Listicle Outline" at bounding box center [234, 152] width 37 height 4
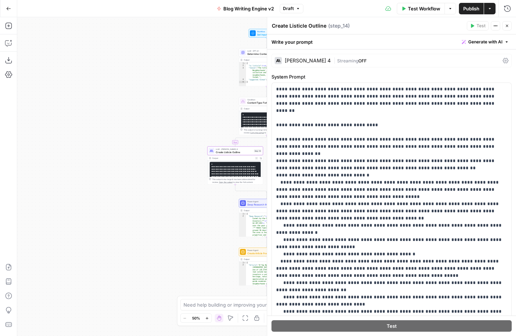
click at [505, 24] on icon "button" at bounding box center [506, 26] width 4 height 4
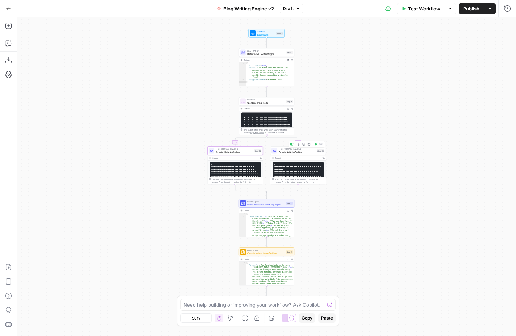
click at [288, 150] on span "Create Article Outline" at bounding box center [296, 152] width 37 height 4
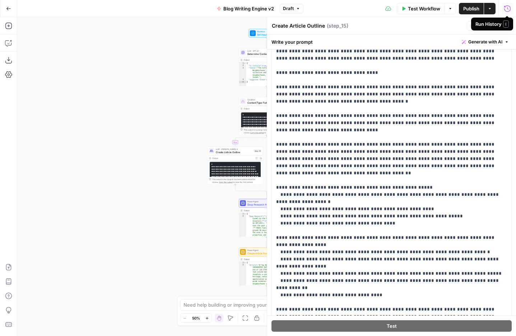
click at [507, 11] on icon "button" at bounding box center [506, 8] width 7 height 7
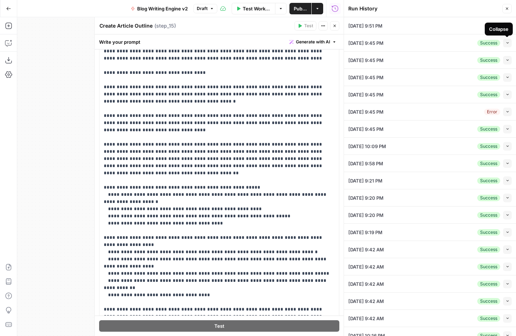
click at [506, 43] on icon "button" at bounding box center [507, 42] width 2 height 1
type textarea "5842"
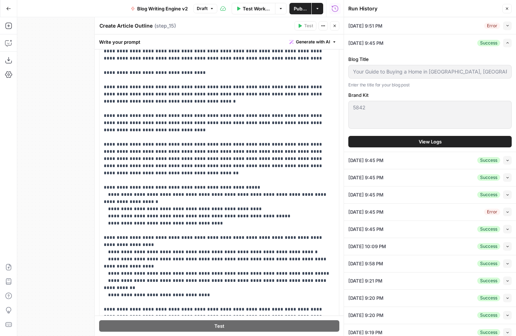
click at [509, 161] on icon "button" at bounding box center [507, 160] width 4 height 4
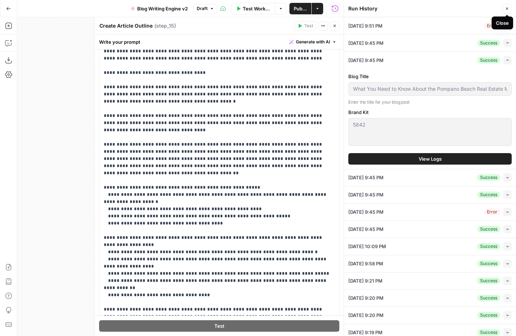
click at [507, 7] on icon "button" at bounding box center [506, 8] width 4 height 4
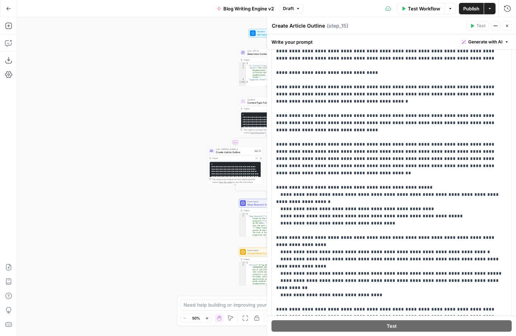
click at [508, 27] on icon "button" at bounding box center [506, 26] width 4 height 4
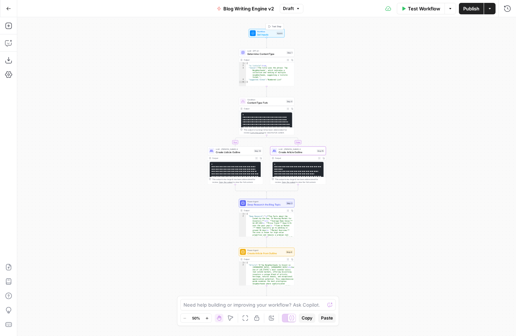
click at [263, 30] on span "Workflow" at bounding box center [266, 31] width 18 height 3
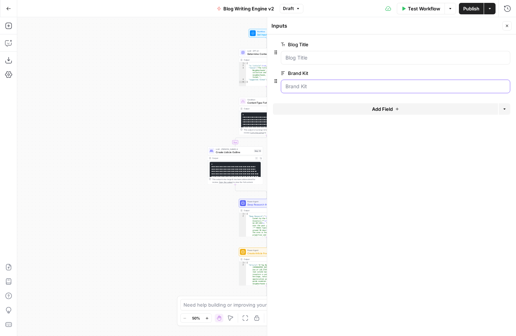
click at [336, 87] on Kit "Brand Kit" at bounding box center [395, 86] width 220 height 7
click at [484, 72] on span "edit field" at bounding box center [483, 73] width 16 height 6
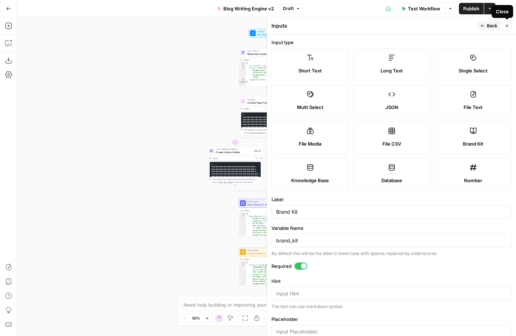
click at [508, 24] on icon "button" at bounding box center [506, 26] width 4 height 4
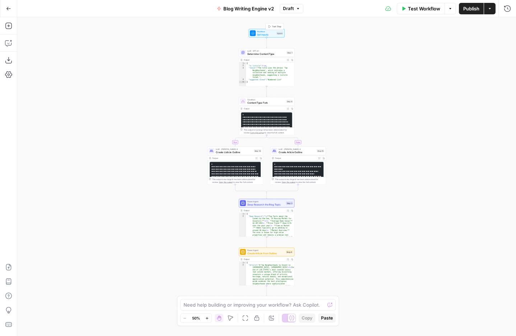
click at [263, 31] on span "Workflow" at bounding box center [266, 31] width 18 height 3
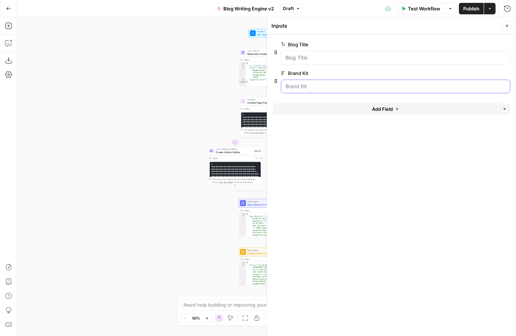
click at [300, 89] on Kit "Brand Kit" at bounding box center [395, 86] width 220 height 7
click at [476, 7] on span "Publish" at bounding box center [471, 8] width 16 height 7
click at [201, 136] on div "true false Workflow Set Inputs Inputs LLM · GPT-4.1 Determine Content Type Step…" at bounding box center [266, 176] width 498 height 319
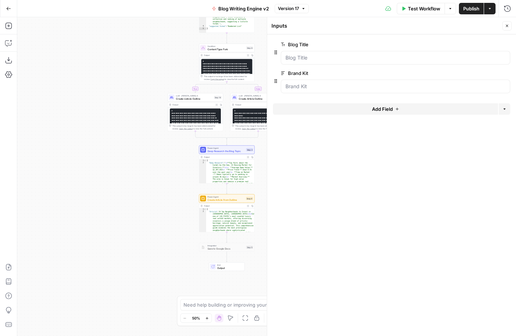
drag, startPoint x: 205, startPoint y: 208, endPoint x: 158, endPoint y: 154, distance: 72.0
click at [158, 154] on div "true false Workflow Set Inputs Inputs LLM · GPT-4.1 Determine Content Type Step…" at bounding box center [266, 176] width 498 height 319
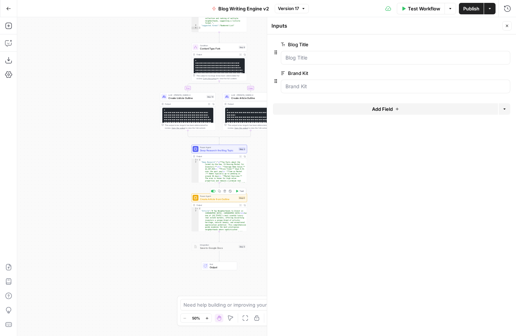
click at [217, 197] on span "Power Agent" at bounding box center [218, 196] width 37 height 3
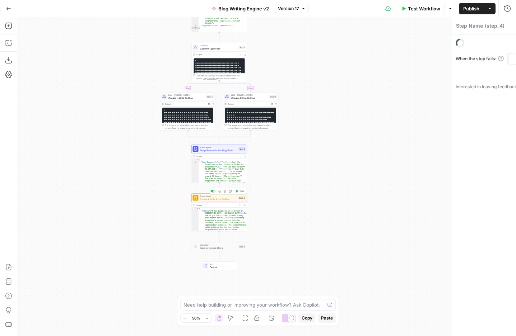
type textarea "Create Article from Outline"
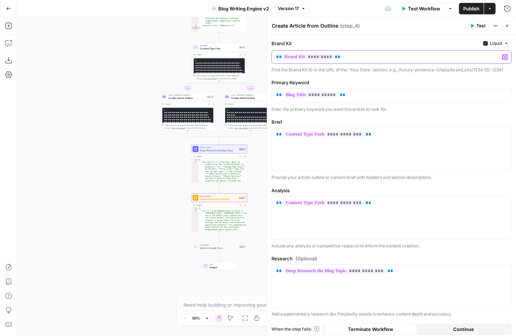
click at [366, 55] on p "** ********* **" at bounding box center [385, 56] width 219 height 7
click at [186, 96] on span "Create Listicle Outline" at bounding box center [186, 98] width 37 height 4
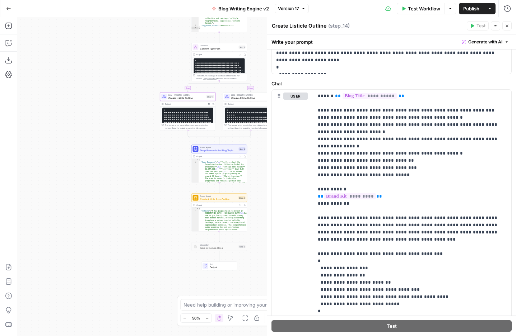
scroll to position [341, 0]
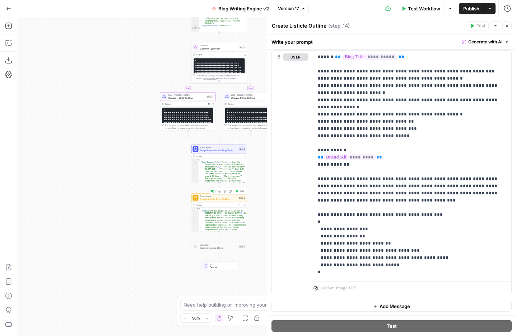
click at [220, 197] on span "Create Article from Outline" at bounding box center [218, 199] width 37 height 4
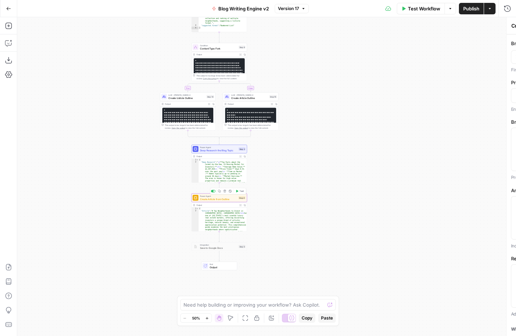
type textarea "Create Article from Outline"
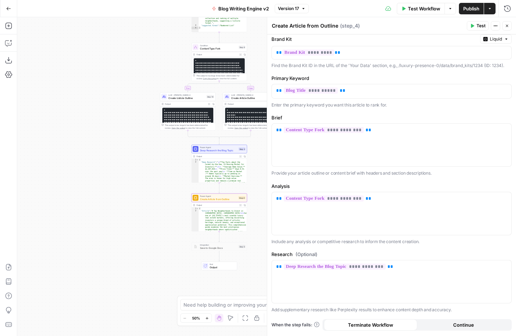
scroll to position [0, 0]
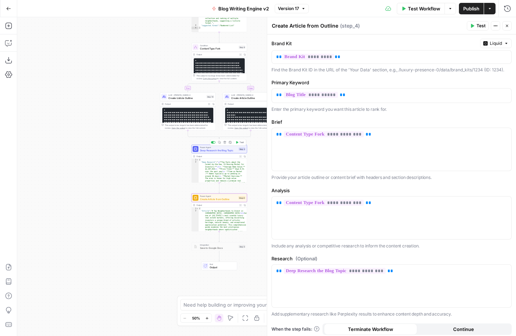
click at [226, 149] on span "Deep Research the Blog Topic" at bounding box center [218, 151] width 37 height 4
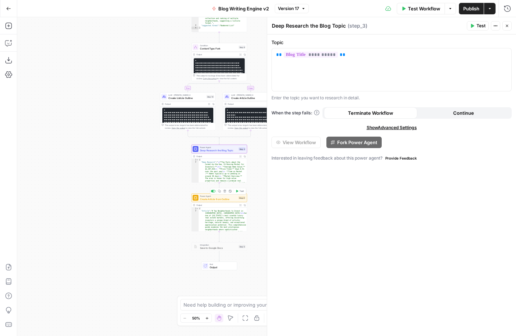
click at [224, 199] on span "Create Article from Outline" at bounding box center [218, 199] width 37 height 4
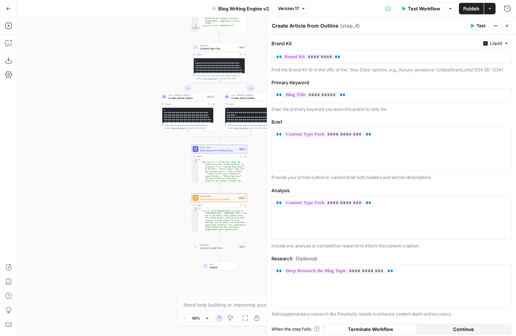
click at [220, 263] on span "End" at bounding box center [222, 264] width 24 height 3
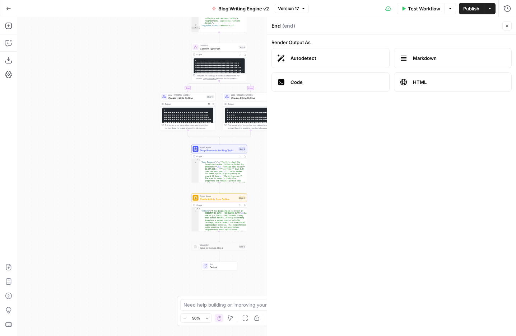
click at [212, 199] on span "Create Article from Outline" at bounding box center [218, 199] width 37 height 4
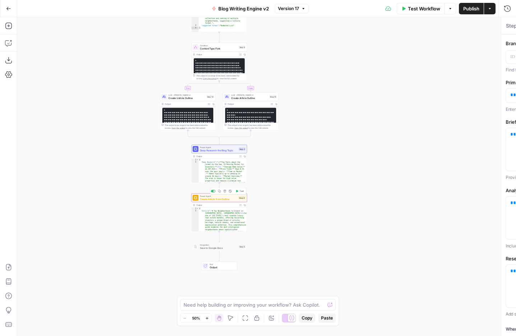
type textarea "Create Article from Outline"
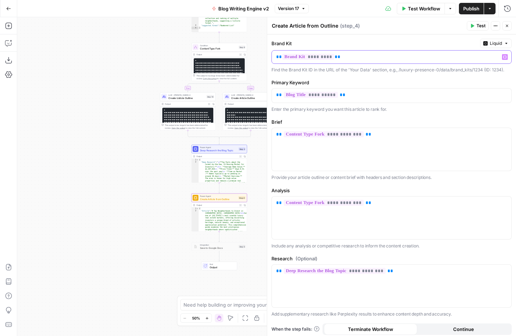
click at [352, 58] on p "** ********* **" at bounding box center [385, 56] width 219 height 7
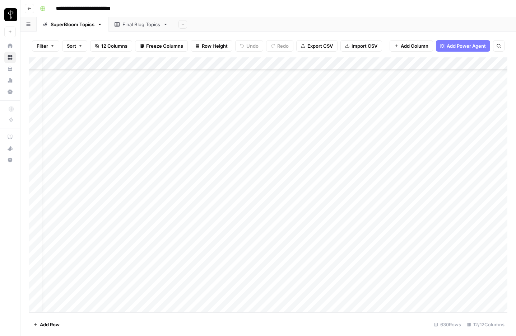
scroll to position [7454, 0]
click at [84, 63] on div "Add Column" at bounding box center [268, 184] width 478 height 255
click at [313, 8] on div "**********" at bounding box center [272, 8] width 471 height 11
click at [282, 63] on div "Add Column" at bounding box center [268, 184] width 478 height 255
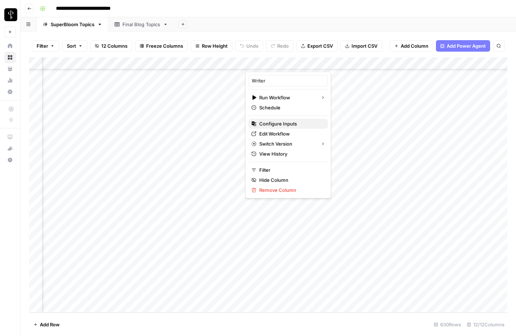
click at [276, 125] on span "Configure Inputs" at bounding box center [290, 123] width 63 height 7
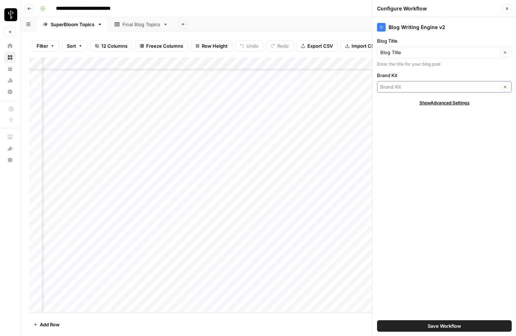
click at [424, 85] on input "Brand Kit" at bounding box center [439, 86] width 118 height 7
click at [505, 86] on icon "button" at bounding box center [504, 87] width 2 height 2
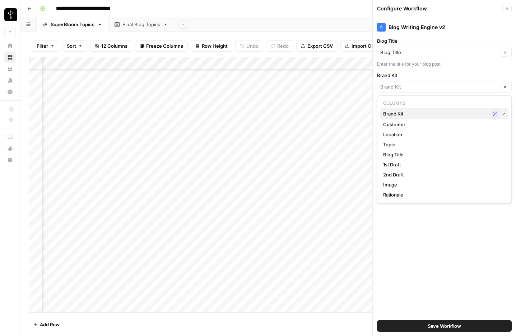
click at [403, 113] on span "Brand Kit" at bounding box center [435, 113] width 104 height 7
type input "Brand Kit"
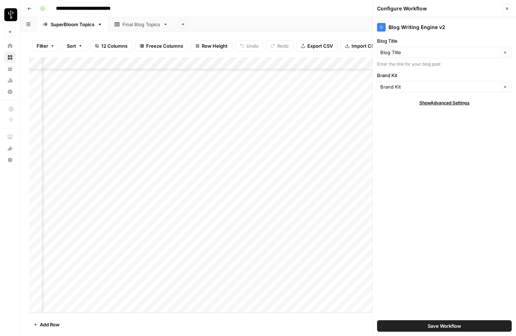
click at [445, 327] on span "Save Workflow" at bounding box center [443, 326] width 33 height 7
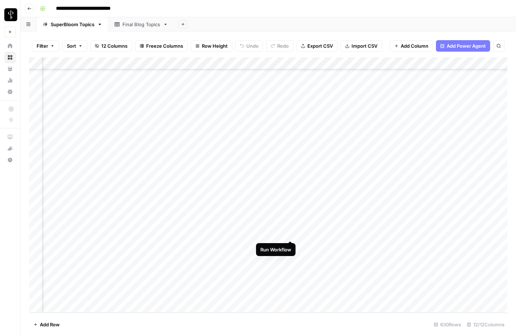
click at [290, 233] on div "Add Column" at bounding box center [268, 184] width 478 height 255
click at [291, 245] on div "Add Column" at bounding box center [268, 184] width 478 height 255
click at [291, 258] on div "Add Column" at bounding box center [268, 184] width 478 height 255
click at [290, 272] on div "Add Column" at bounding box center [268, 184] width 478 height 255
click at [291, 282] on div "Add Column" at bounding box center [268, 184] width 478 height 255
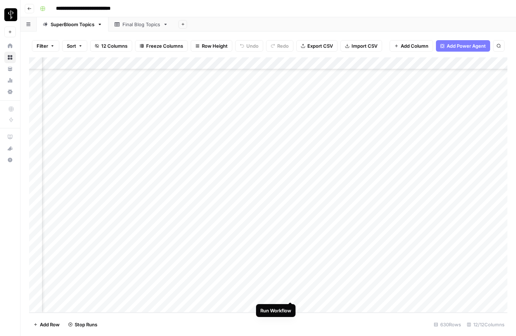
click at [290, 296] on div "Add Column" at bounding box center [268, 184] width 478 height 255
click at [280, 235] on div "Add Column" at bounding box center [268, 184] width 478 height 255
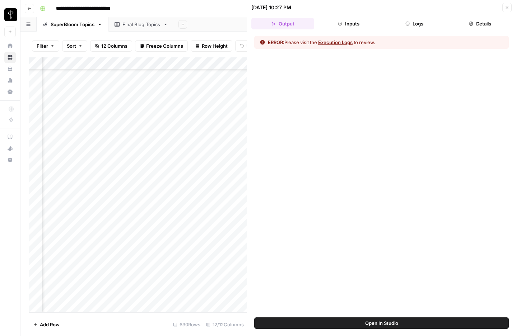
click at [418, 24] on button "Logs" at bounding box center [414, 23] width 63 height 11
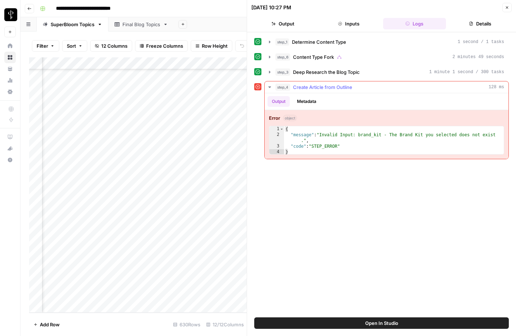
click at [310, 102] on button "Metadata" at bounding box center [306, 101] width 28 height 11
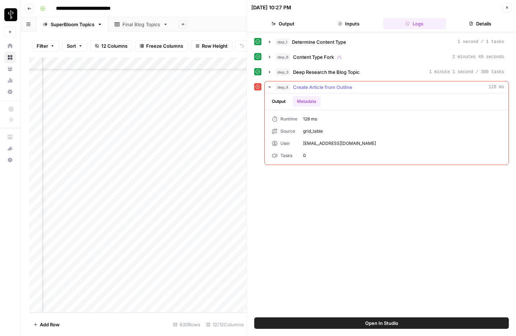
click at [282, 104] on button "Output" at bounding box center [278, 101] width 22 height 11
